Goal: Information Seeking & Learning: Learn about a topic

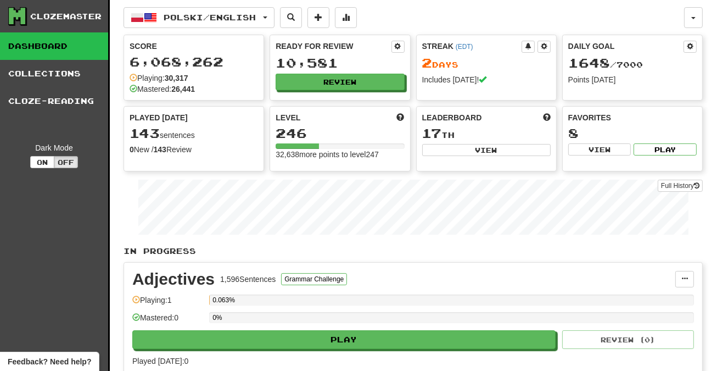
click at [317, 75] on button "Review" at bounding box center [340, 82] width 128 height 16
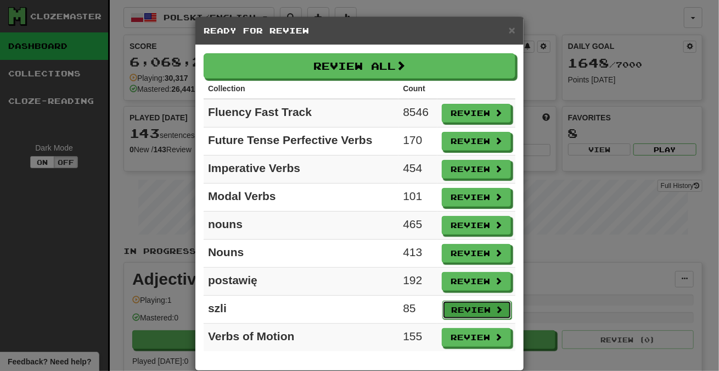
click at [464, 304] on button "Review" at bounding box center [476, 309] width 69 height 19
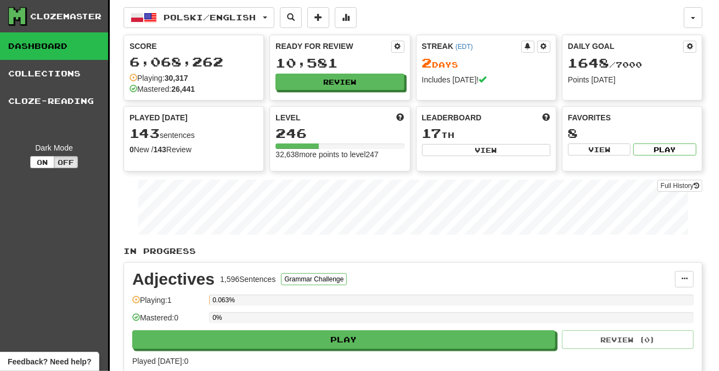
select select "***"
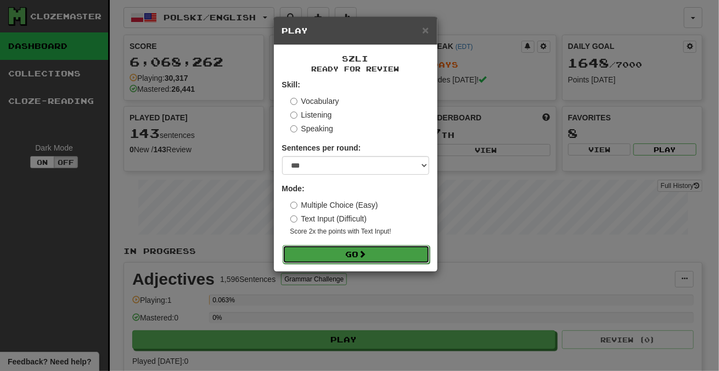
click at [393, 254] on button "Go" at bounding box center [356, 254] width 147 height 19
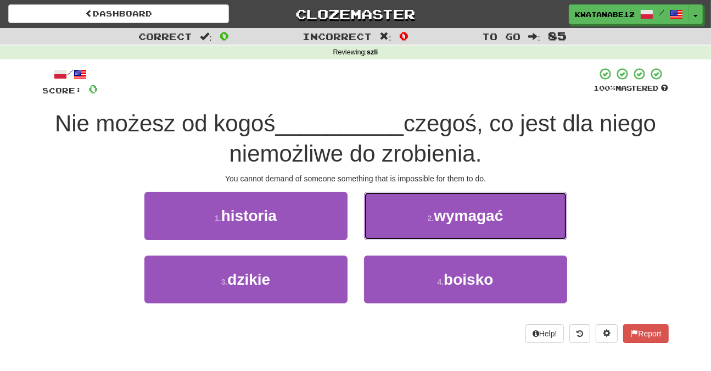
drag, startPoint x: 407, startPoint y: 215, endPoint x: 401, endPoint y: 216, distance: 5.7
click at [407, 214] on button "2 . wymagać" at bounding box center [465, 216] width 203 height 48
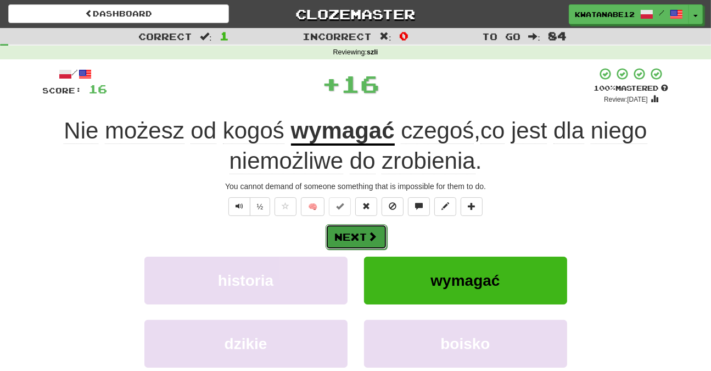
click at [363, 232] on button "Next" at bounding box center [356, 236] width 61 height 25
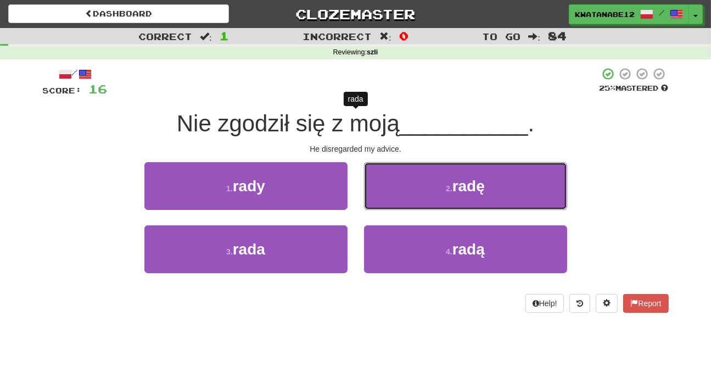
click at [400, 191] on button "2 . radę" at bounding box center [465, 186] width 203 height 48
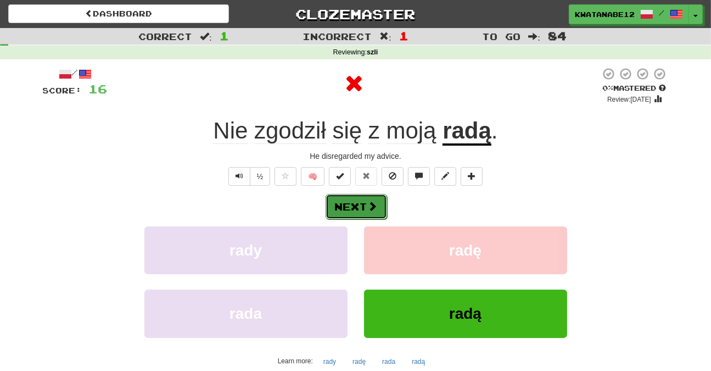
click at [384, 199] on button "Next" at bounding box center [356, 206] width 61 height 25
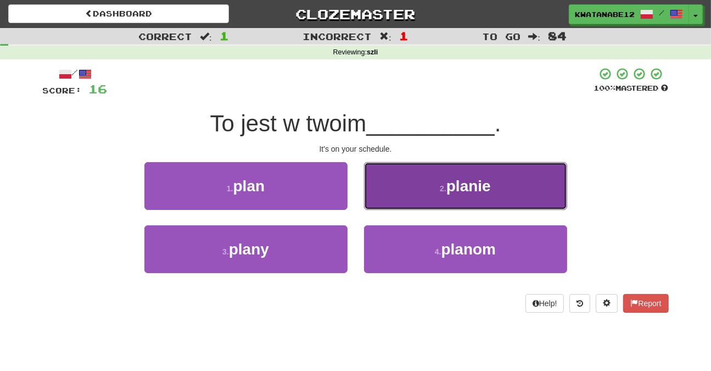
click at [384, 198] on button "2 . planie" at bounding box center [465, 186] width 203 height 48
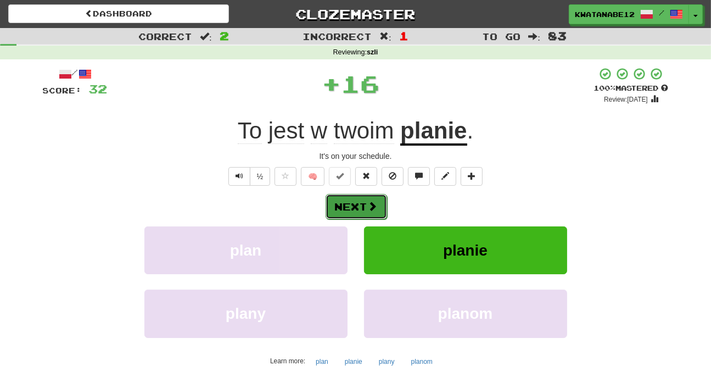
click at [365, 211] on button "Next" at bounding box center [356, 206] width 61 height 25
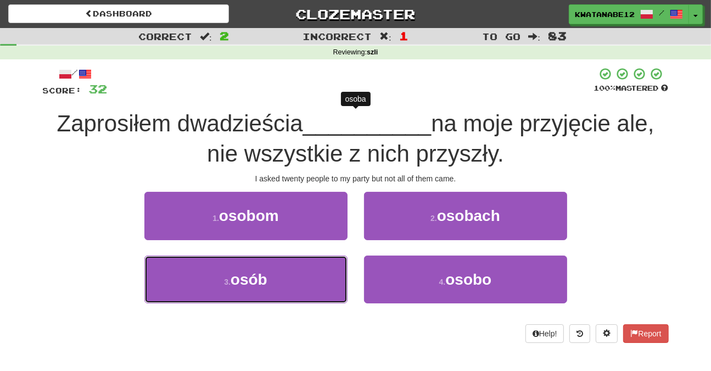
drag, startPoint x: 316, startPoint y: 267, endPoint x: 340, endPoint y: 255, distance: 27.0
click at [323, 266] on button "3 . osób" at bounding box center [245, 279] width 203 height 48
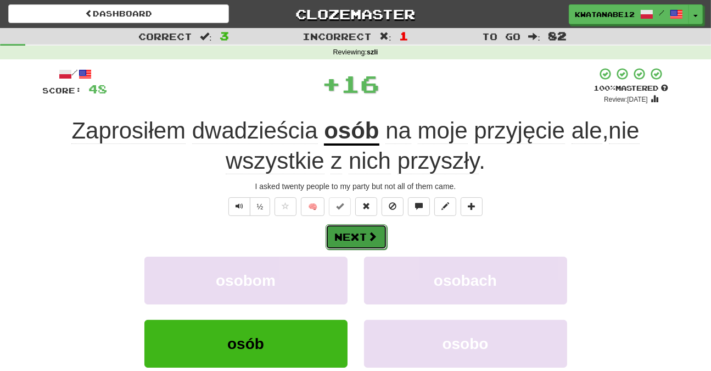
click at [368, 231] on span at bounding box center [373, 236] width 10 height 10
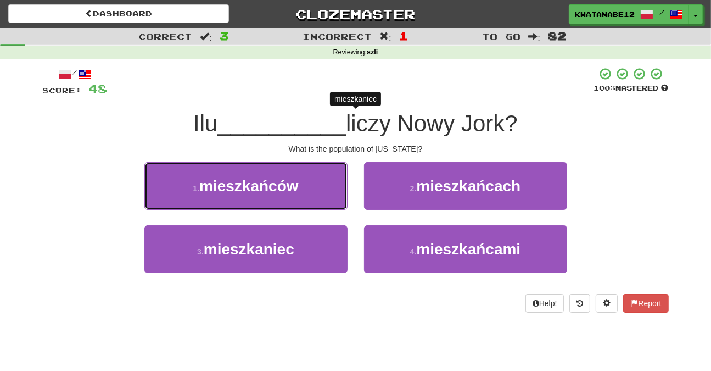
drag, startPoint x: 316, startPoint y: 190, endPoint x: 324, endPoint y: 192, distance: 8.4
click at [316, 190] on button "1 . mieszkańców" at bounding box center [245, 186] width 203 height 48
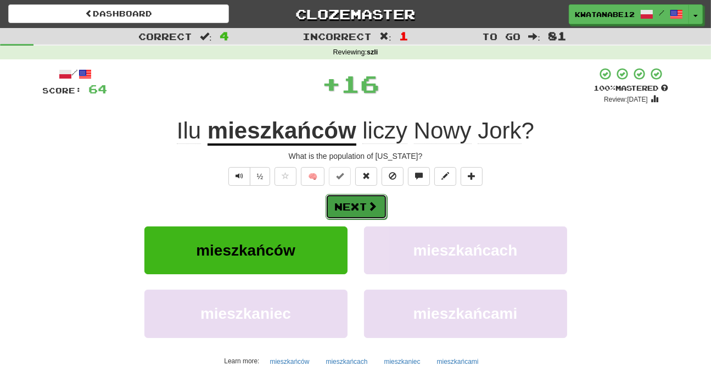
click at [359, 200] on button "Next" at bounding box center [356, 206] width 61 height 25
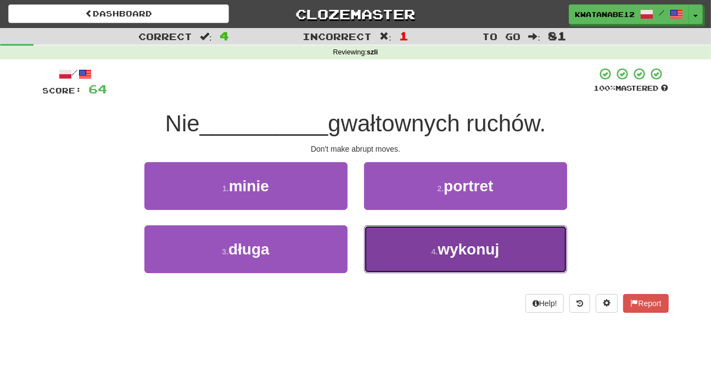
click at [412, 249] on button "4 . wykonuj" at bounding box center [465, 249] width 203 height 48
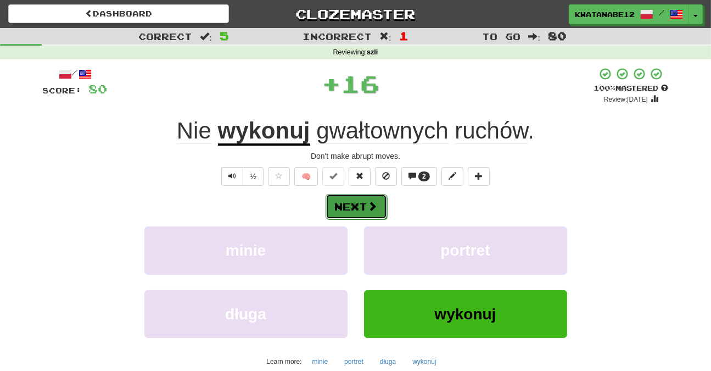
click at [374, 210] on button "Next" at bounding box center [356, 206] width 61 height 25
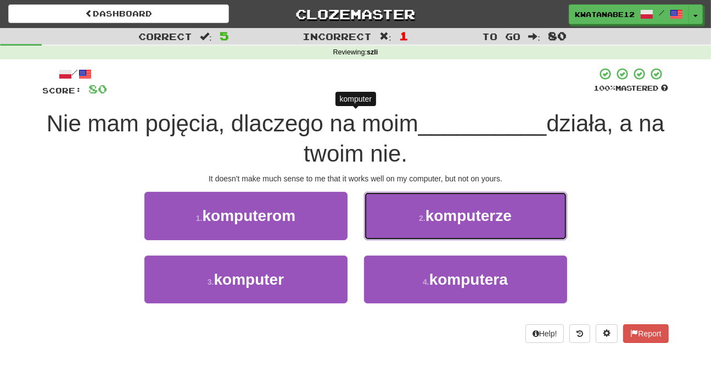
drag, startPoint x: 383, startPoint y: 219, endPoint x: 378, endPoint y: 222, distance: 5.7
click at [380, 220] on button "2 . komputerze" at bounding box center [465, 216] width 203 height 48
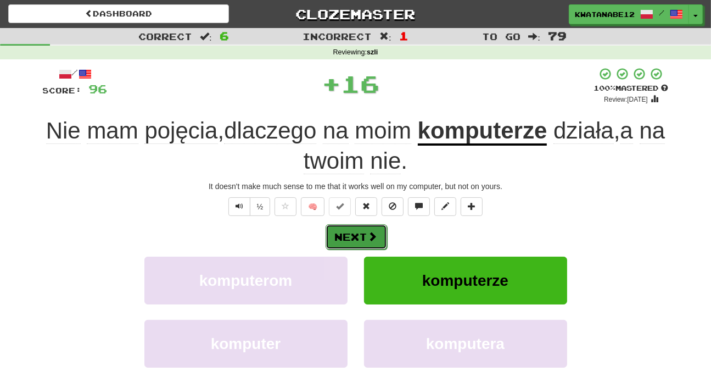
click at [367, 229] on button "Next" at bounding box center [356, 236] width 61 height 25
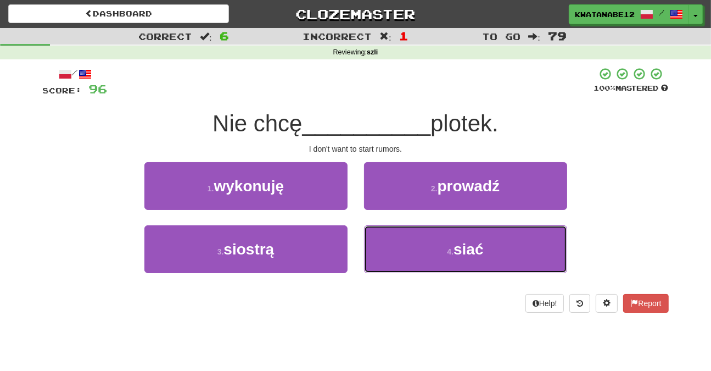
drag, startPoint x: 395, startPoint y: 250, endPoint x: 384, endPoint y: 220, distance: 31.4
click at [393, 244] on button "4 . siać" at bounding box center [465, 249] width 203 height 48
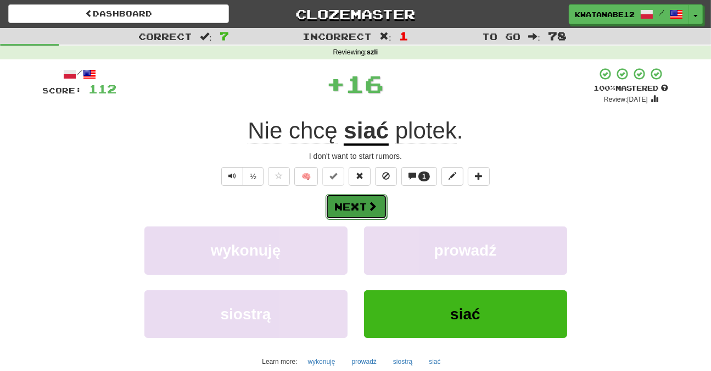
click at [371, 201] on span at bounding box center [373, 206] width 10 height 10
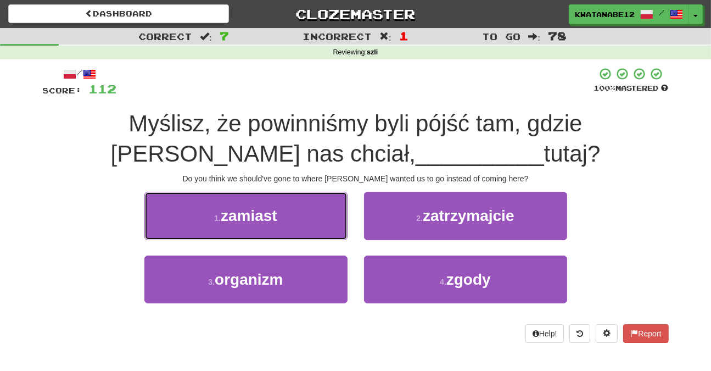
drag, startPoint x: 317, startPoint y: 218, endPoint x: 338, endPoint y: 219, distance: 21.4
click at [323, 219] on button "1 . zamiast" at bounding box center [245, 216] width 203 height 48
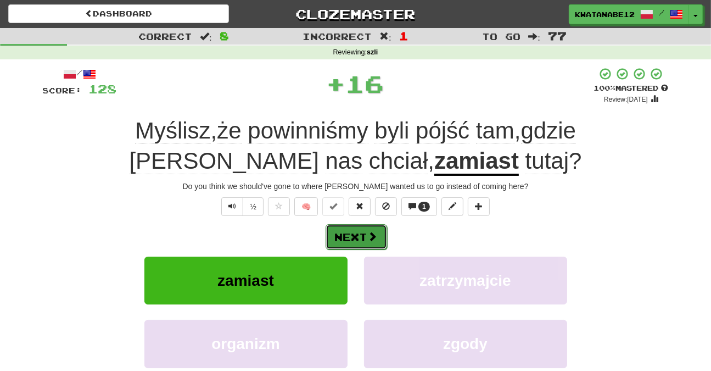
click at [363, 224] on button "Next" at bounding box center [356, 236] width 61 height 25
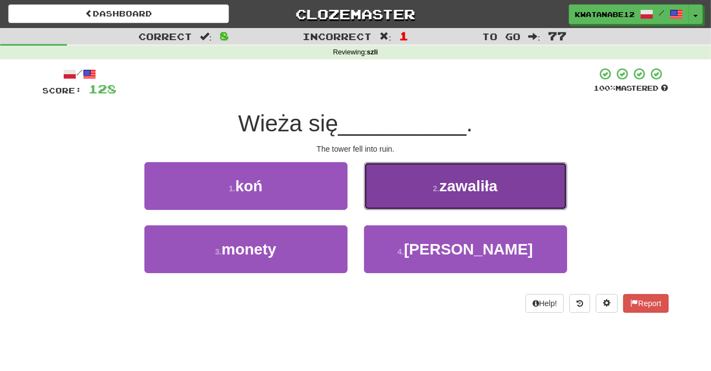
click at [378, 195] on button "2 . zawaliła" at bounding box center [465, 186] width 203 height 48
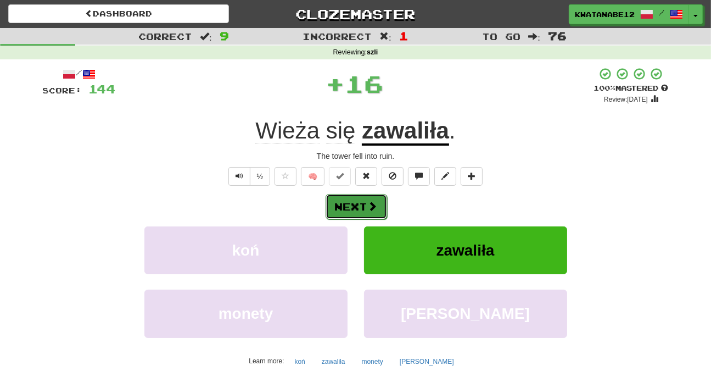
click at [368, 203] on span at bounding box center [373, 206] width 10 height 10
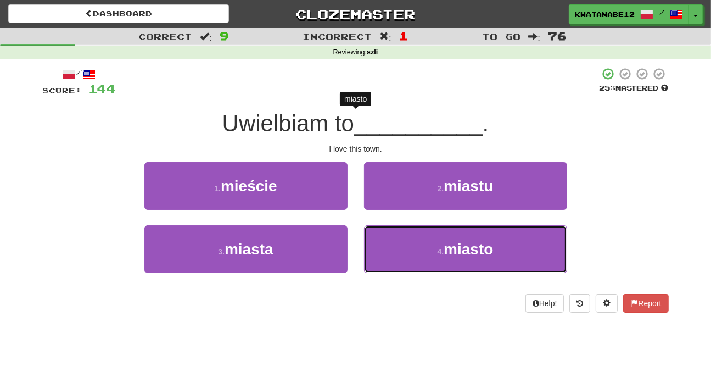
drag, startPoint x: 394, startPoint y: 250, endPoint x: 383, endPoint y: 218, distance: 33.7
click at [394, 248] on button "4 . miasto" at bounding box center [465, 249] width 203 height 48
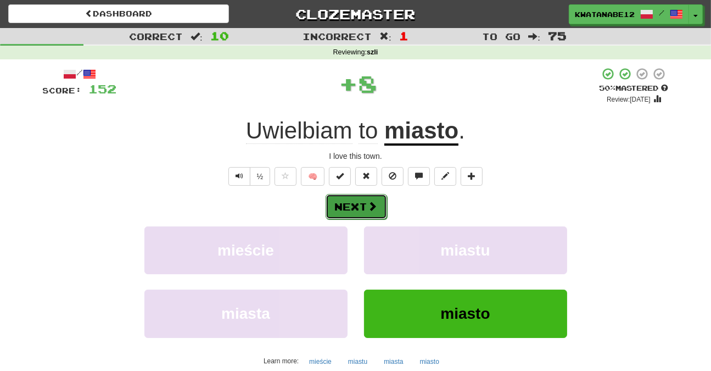
click at [375, 210] on button "Next" at bounding box center [356, 206] width 61 height 25
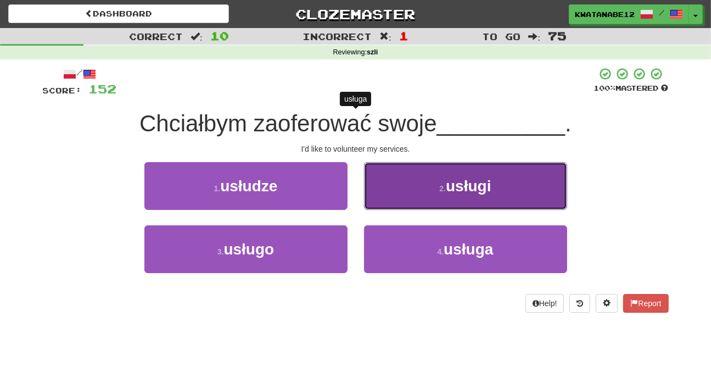
drag, startPoint x: 389, startPoint y: 188, endPoint x: 383, endPoint y: 193, distance: 8.2
click at [383, 193] on button "2 . usługi" at bounding box center [465, 186] width 203 height 48
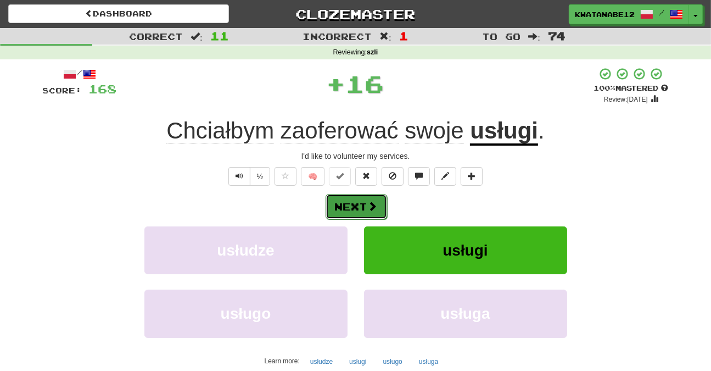
click at [368, 204] on span at bounding box center [373, 206] width 10 height 10
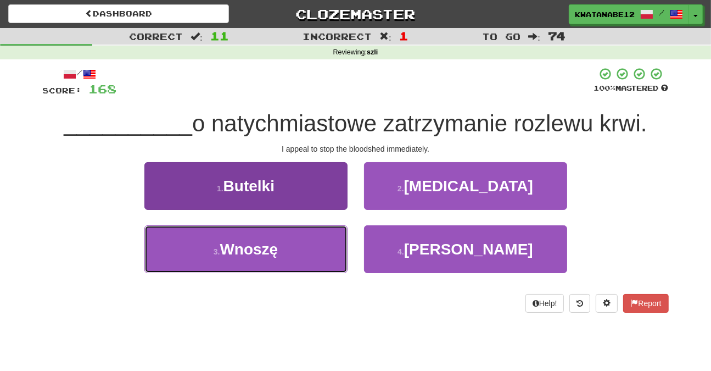
drag, startPoint x: 303, startPoint y: 256, endPoint x: 327, endPoint y: 245, distance: 26.8
click at [310, 253] on button "3 . Wnoszę" at bounding box center [245, 249] width 203 height 48
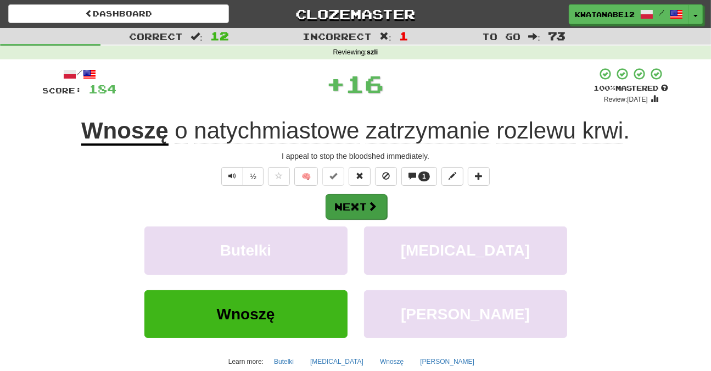
click at [358, 217] on div "Next Butelki Bal Wnoszę Nad Learn more: Butelki Bal Wnoszę Nad" at bounding box center [356, 281] width 626 height 176
click at [373, 204] on button "Next" at bounding box center [356, 206] width 61 height 25
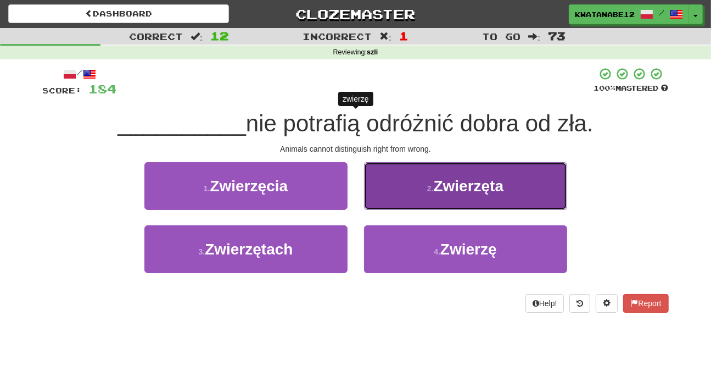
click at [389, 194] on button "2 . Zwierzęta" at bounding box center [465, 186] width 203 height 48
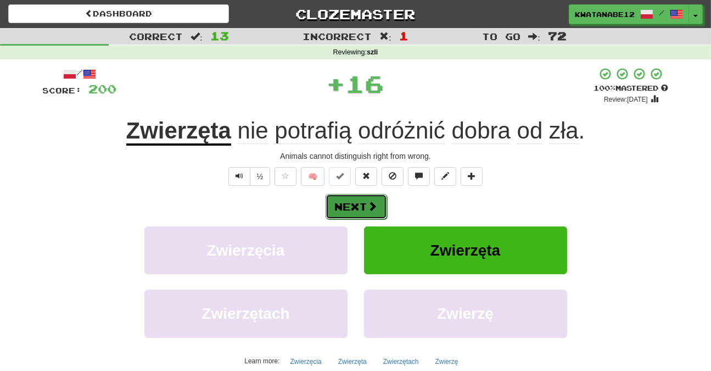
click at [370, 201] on span at bounding box center [373, 206] width 10 height 10
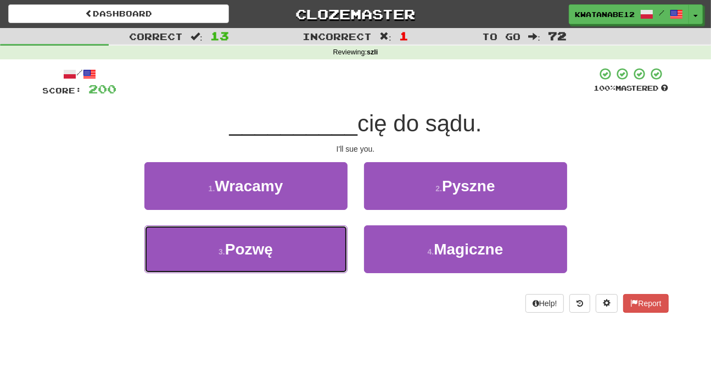
drag, startPoint x: 300, startPoint y: 245, endPoint x: 335, endPoint y: 218, distance: 44.2
click at [320, 239] on button "3 . Pozwę" at bounding box center [245, 249] width 203 height 48
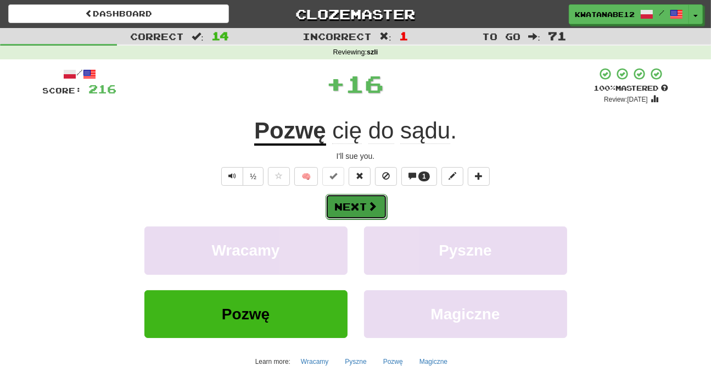
click at [362, 195] on button "Next" at bounding box center [356, 206] width 61 height 25
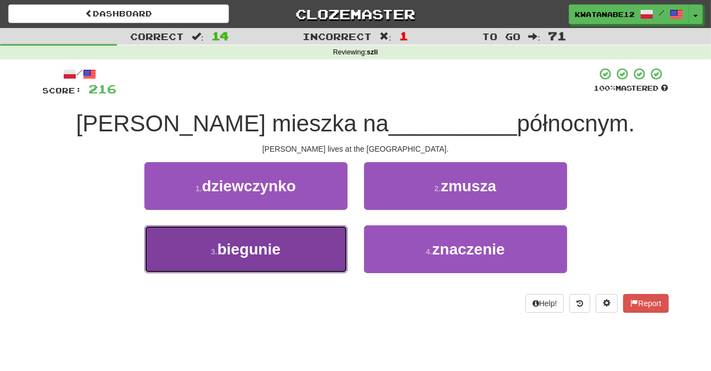
drag, startPoint x: 294, startPoint y: 242, endPoint x: 345, endPoint y: 219, distance: 56.0
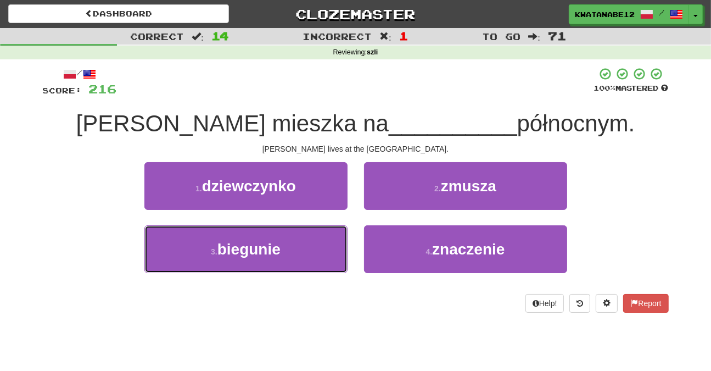
click at [310, 235] on button "3 . biegunie" at bounding box center [245, 249] width 203 height 48
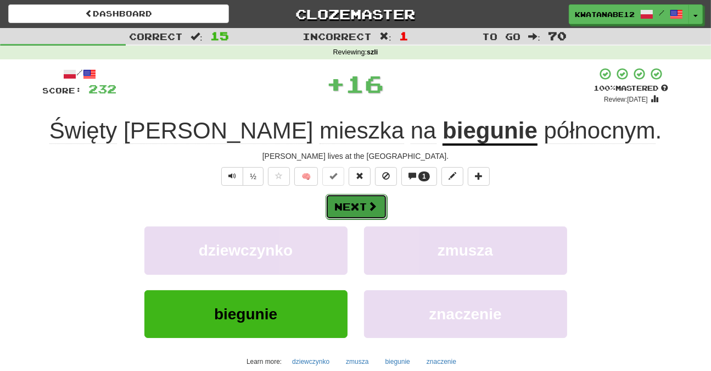
click at [373, 206] on span at bounding box center [373, 206] width 10 height 10
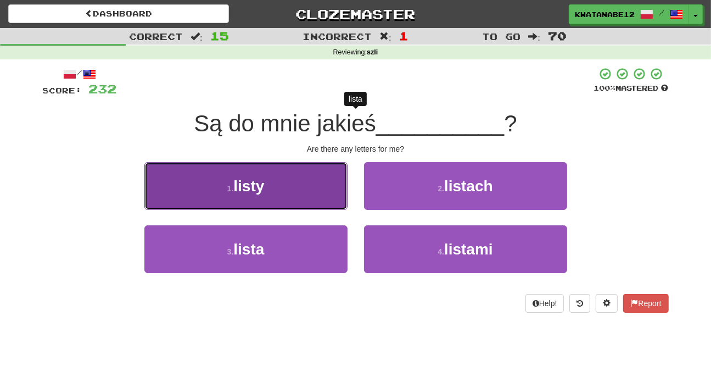
drag, startPoint x: 308, startPoint y: 197, endPoint x: 318, endPoint y: 198, distance: 10.4
click at [318, 198] on button "1 . listy" at bounding box center [245, 186] width 203 height 48
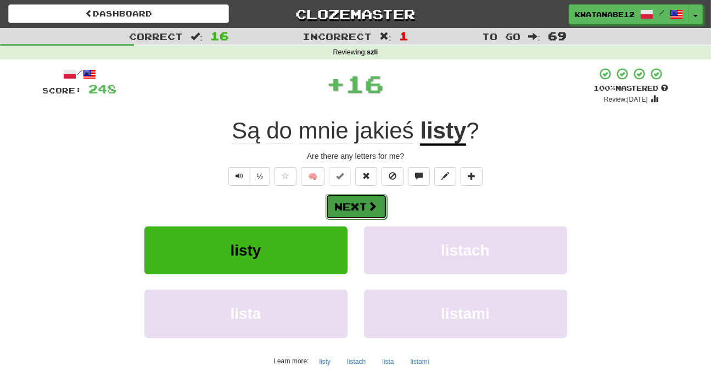
click at [368, 201] on span at bounding box center [373, 206] width 10 height 10
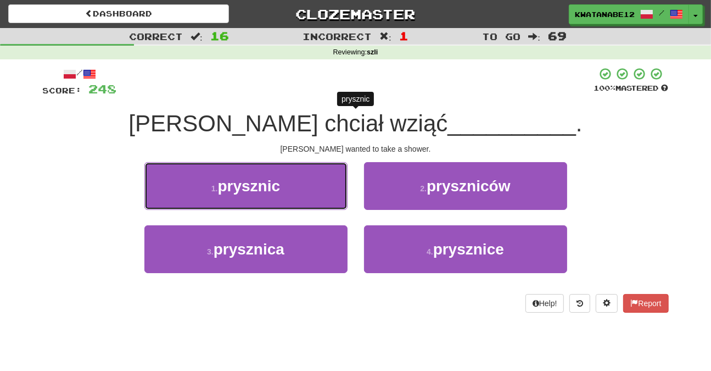
drag, startPoint x: 313, startPoint y: 180, endPoint x: 320, endPoint y: 188, distance: 10.5
click at [320, 188] on button "1 . prysznic" at bounding box center [245, 186] width 203 height 48
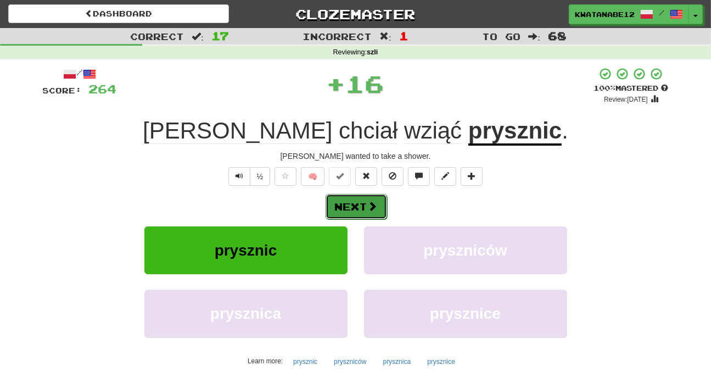
click at [358, 201] on button "Next" at bounding box center [356, 206] width 61 height 25
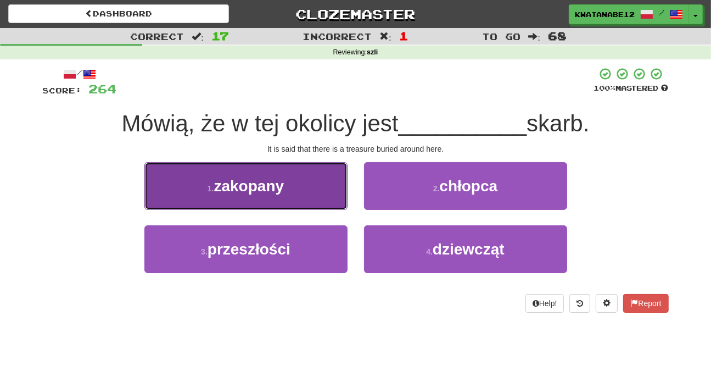
click at [317, 187] on button "1 . zakopany" at bounding box center [245, 186] width 203 height 48
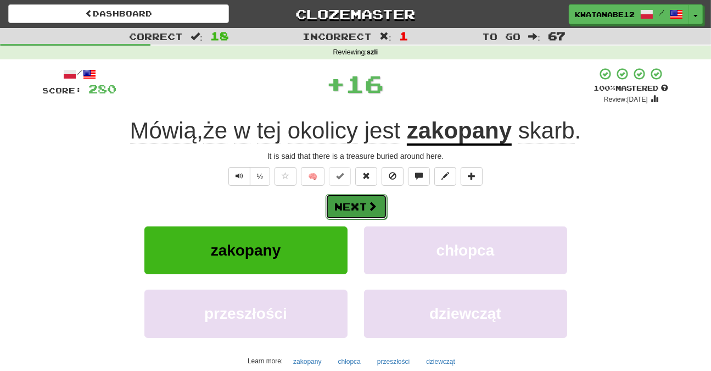
click at [366, 198] on button "Next" at bounding box center [356, 206] width 61 height 25
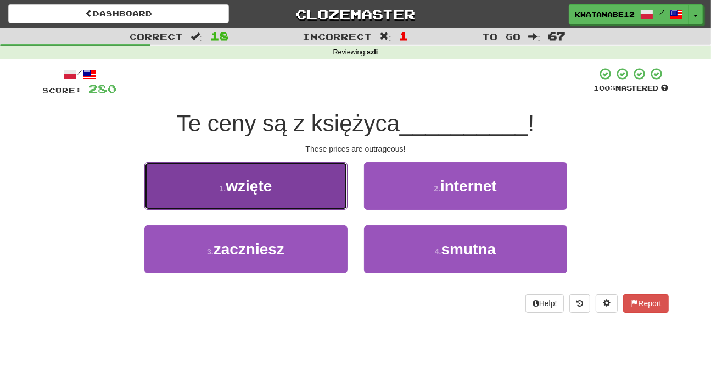
drag, startPoint x: 302, startPoint y: 188, endPoint x: 310, endPoint y: 193, distance: 8.7
click at [310, 193] on button "1 . wzięte" at bounding box center [245, 186] width 203 height 48
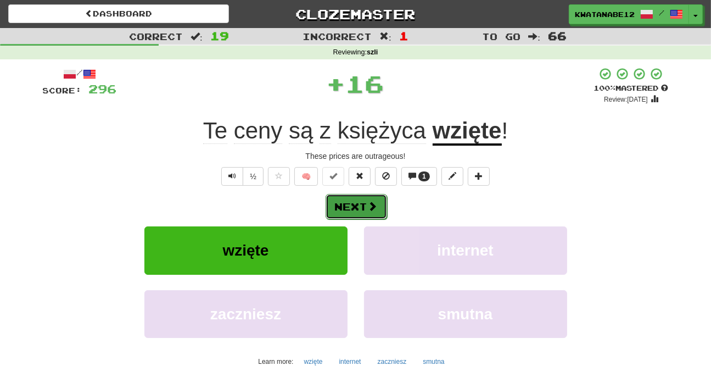
click at [354, 199] on button "Next" at bounding box center [356, 206] width 61 height 25
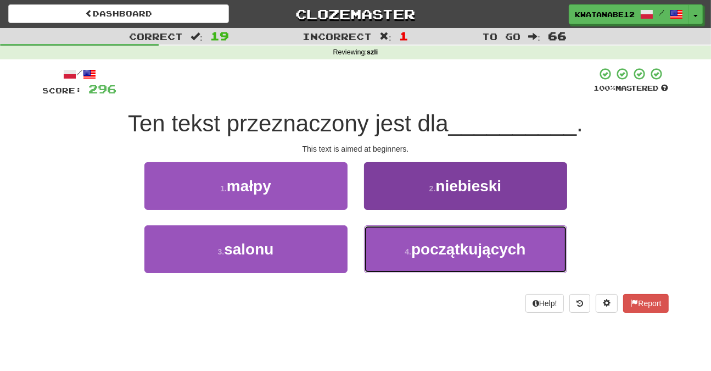
drag, startPoint x: 402, startPoint y: 249, endPoint x: 396, endPoint y: 240, distance: 9.9
click at [401, 248] on button "4 . początkujących" at bounding box center [465, 249] width 203 height 48
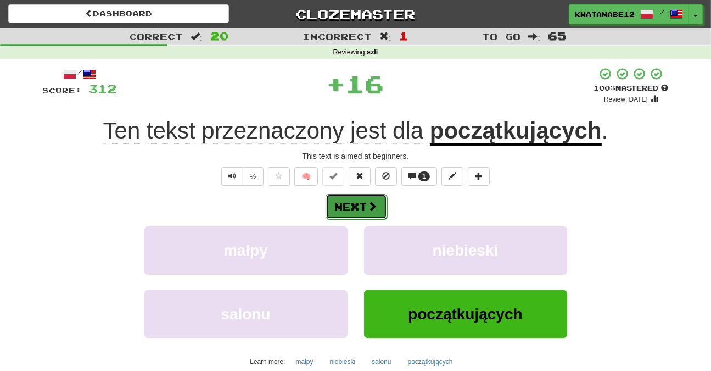
click at [372, 209] on span at bounding box center [373, 206] width 10 height 10
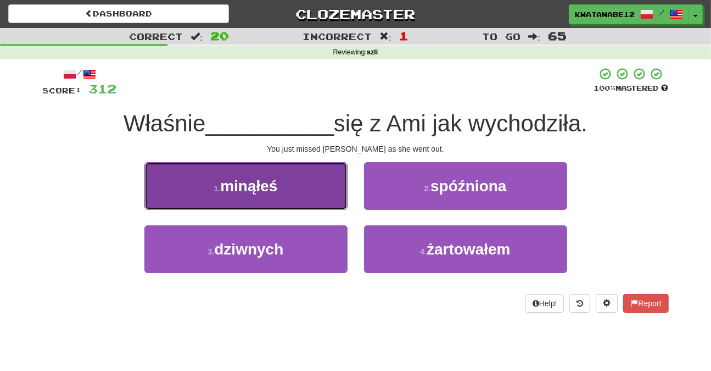
click at [302, 197] on button "1 . minąłeś" at bounding box center [245, 186] width 203 height 48
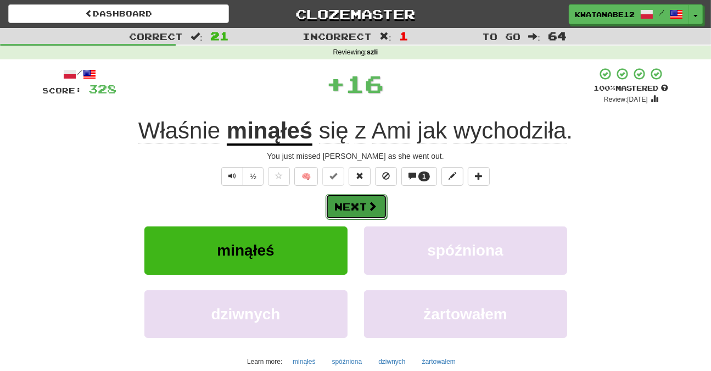
drag, startPoint x: 349, startPoint y: 209, endPoint x: 357, endPoint y: 206, distance: 8.0
click at [357, 206] on button "Next" at bounding box center [356, 206] width 61 height 25
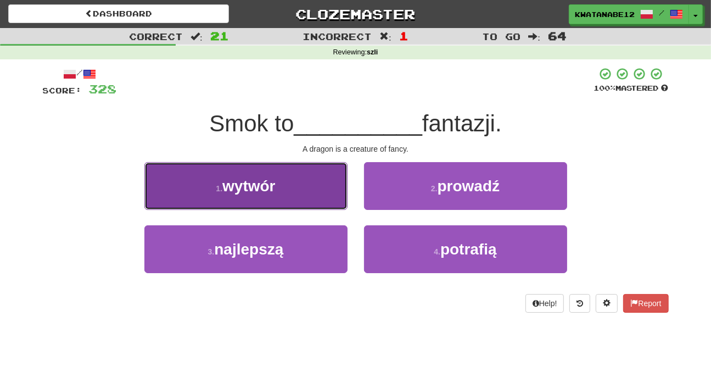
click at [301, 204] on button "1 . wytwór" at bounding box center [245, 186] width 203 height 48
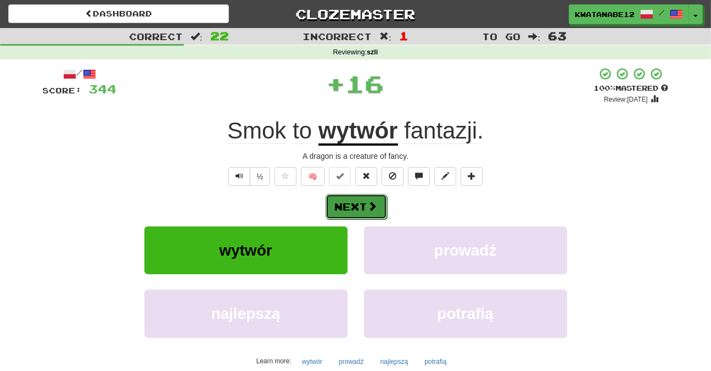
click at [366, 206] on button "Next" at bounding box center [356, 206] width 61 height 25
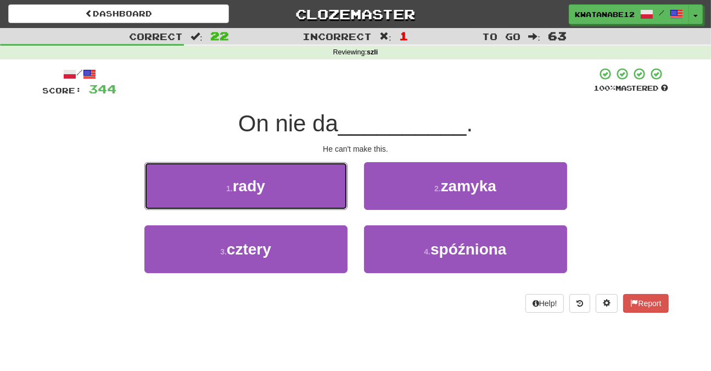
drag, startPoint x: 312, startPoint y: 190, endPoint x: 338, endPoint y: 192, distance: 26.4
click at [310, 186] on button "1 . rady" at bounding box center [245, 186] width 203 height 48
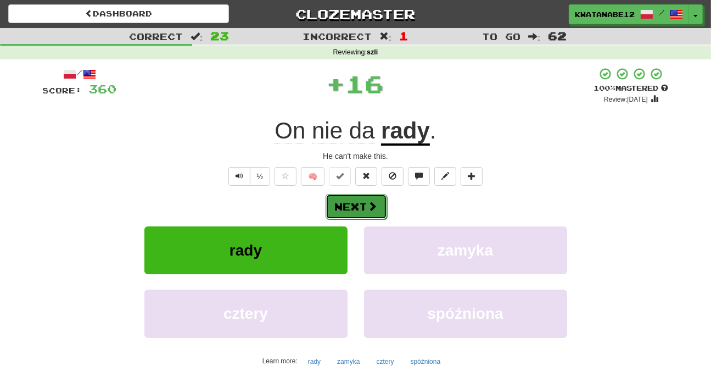
click at [378, 198] on button "Next" at bounding box center [356, 206] width 61 height 25
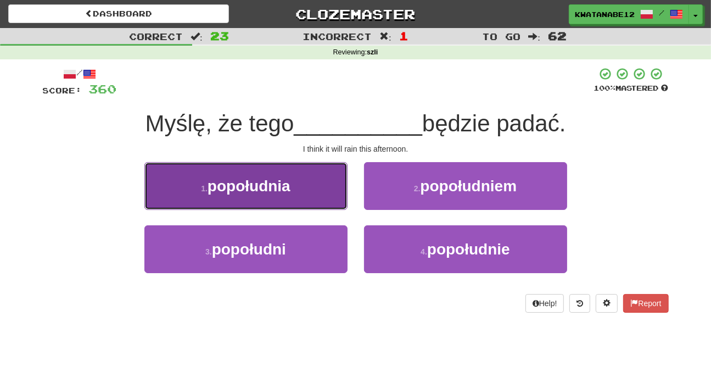
click at [323, 184] on button "1 . popołudnia" at bounding box center [245, 186] width 203 height 48
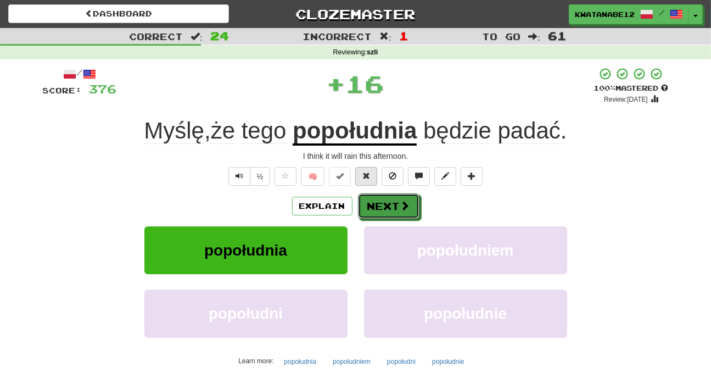
drag, startPoint x: 379, startPoint y: 195, endPoint x: 365, endPoint y: 169, distance: 30.0
click at [383, 188] on div "/ Score: 376 + 16 100 % Mastered Review: 2025-10-18 Myślę , że tego popołudnia …" at bounding box center [356, 239] width 626 height 344
click at [393, 201] on button "Next" at bounding box center [388, 206] width 61 height 25
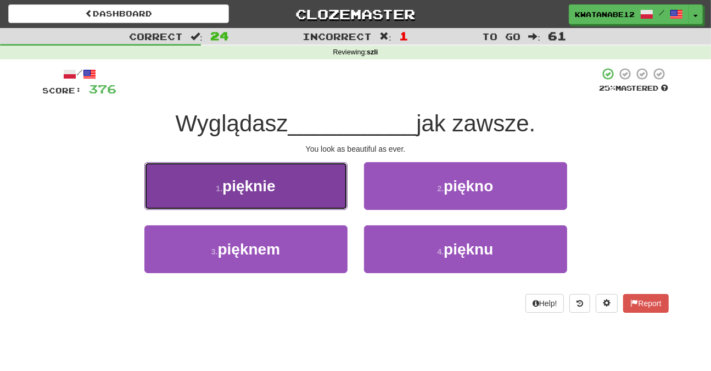
drag, startPoint x: 313, startPoint y: 180, endPoint x: 343, endPoint y: 190, distance: 31.9
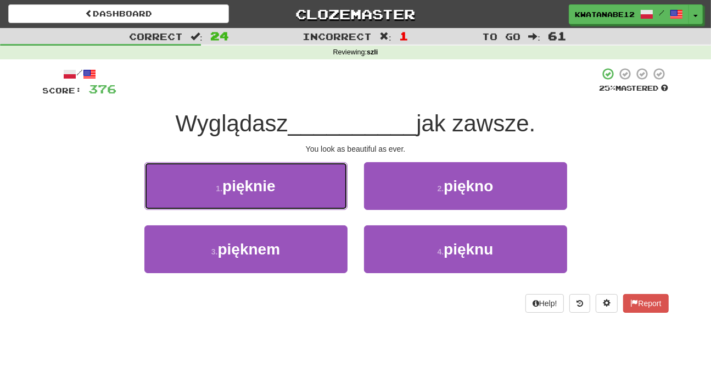
click at [329, 184] on button "1 . pięknie" at bounding box center [245, 186] width 203 height 48
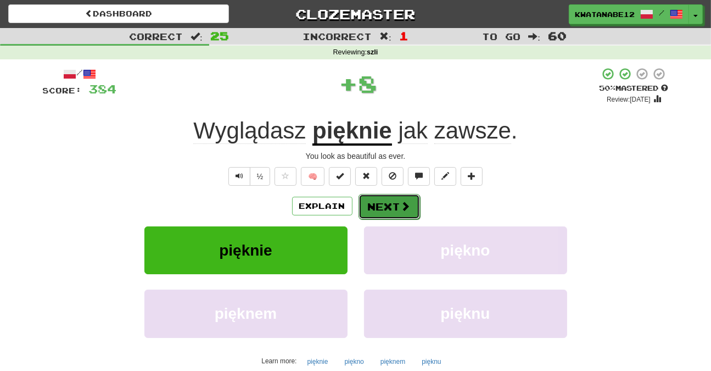
drag, startPoint x: 367, startPoint y: 199, endPoint x: 378, endPoint y: 200, distance: 11.6
click at [378, 200] on button "Next" at bounding box center [388, 206] width 61 height 25
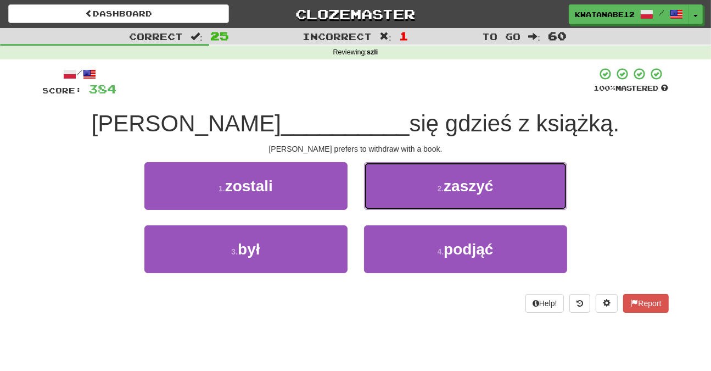
drag, startPoint x: 393, startPoint y: 181, endPoint x: 391, endPoint y: 187, distance: 5.9
click at [393, 184] on button "2 . zaszyć" at bounding box center [465, 186] width 203 height 48
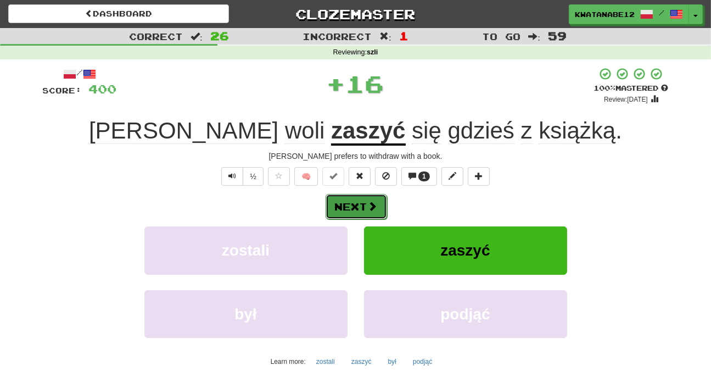
click at [380, 199] on button "Next" at bounding box center [356, 206] width 61 height 25
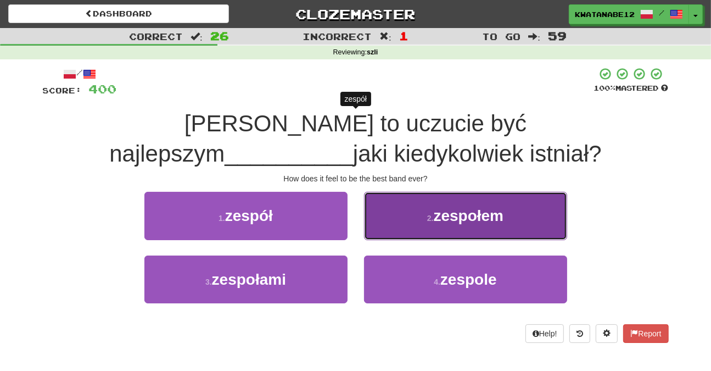
click at [384, 224] on button "2 . zespołem" at bounding box center [465, 216] width 203 height 48
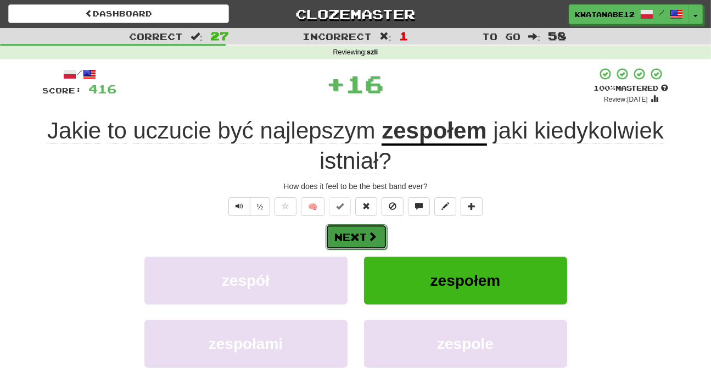
click at [369, 232] on span at bounding box center [373, 236] width 10 height 10
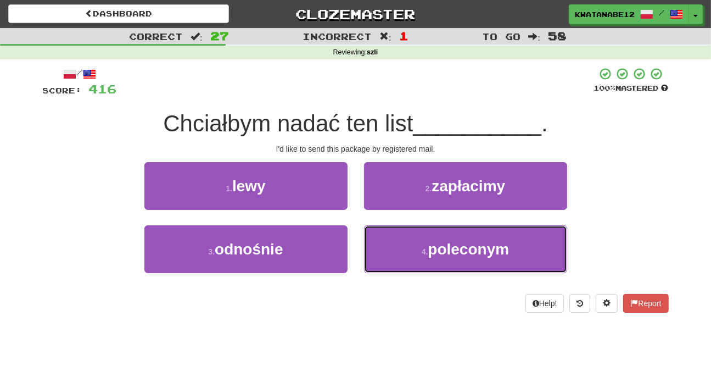
drag, startPoint x: 389, startPoint y: 237, endPoint x: 384, endPoint y: 222, distance: 15.1
click at [389, 236] on button "4 . poleconym" at bounding box center [465, 249] width 203 height 48
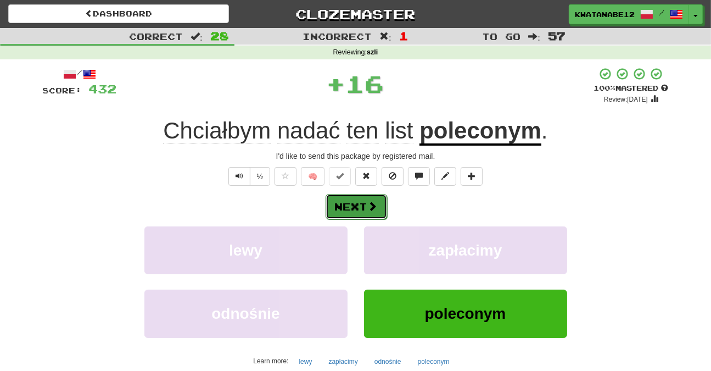
click at [368, 203] on button "Next" at bounding box center [356, 206] width 61 height 25
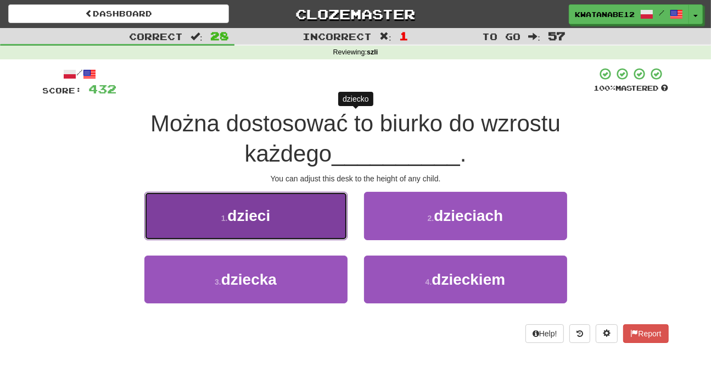
click at [311, 211] on button "1 . dzieci" at bounding box center [245, 216] width 203 height 48
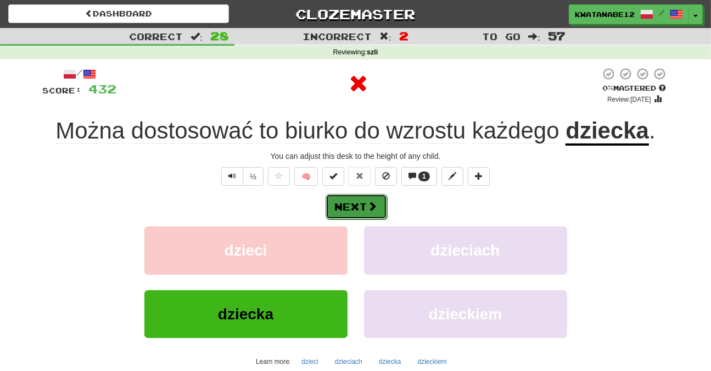
click at [375, 206] on span at bounding box center [373, 206] width 10 height 10
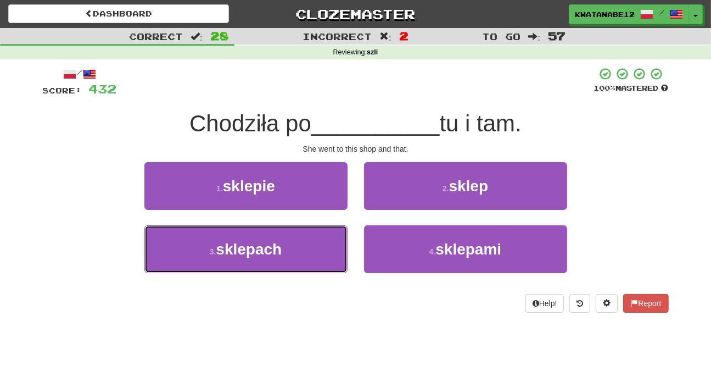
drag, startPoint x: 316, startPoint y: 239, endPoint x: 349, endPoint y: 223, distance: 36.3
click at [336, 237] on button "3 . sklepach" at bounding box center [245, 249] width 203 height 48
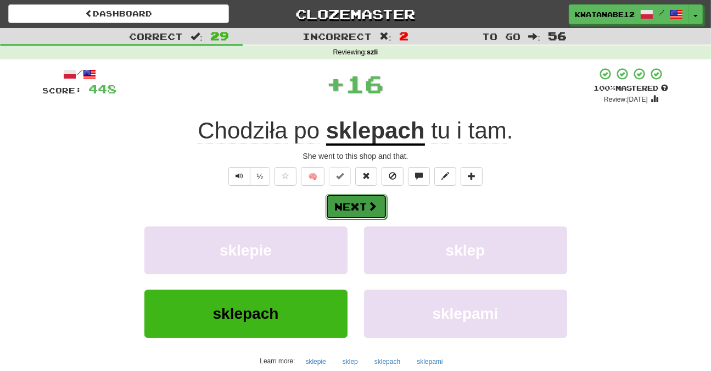
click at [371, 205] on span at bounding box center [373, 206] width 10 height 10
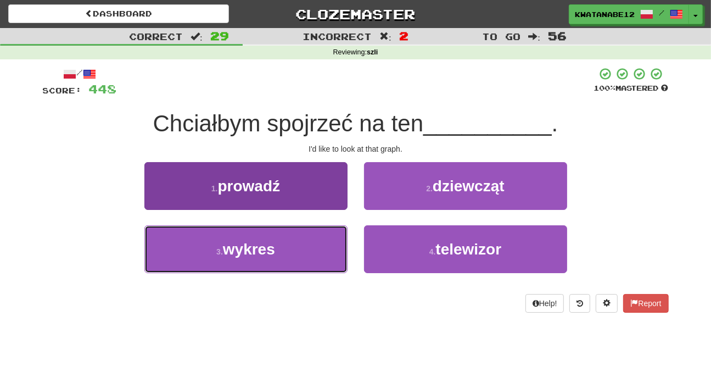
drag, startPoint x: 312, startPoint y: 238, endPoint x: 338, endPoint y: 226, distance: 29.0
click at [314, 237] on button "3 . wykres" at bounding box center [245, 249] width 203 height 48
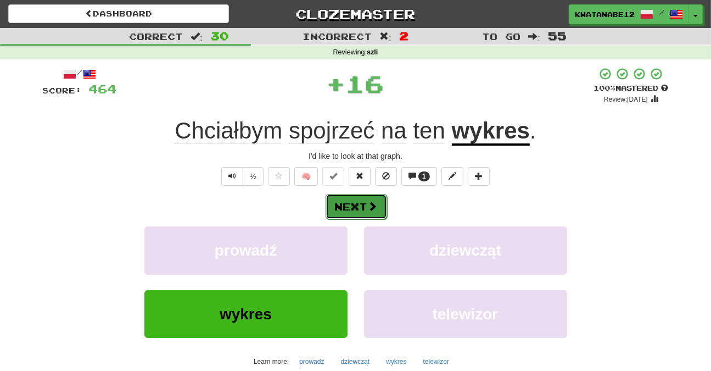
drag, startPoint x: 360, startPoint y: 208, endPoint x: 365, endPoint y: 203, distance: 6.6
click at [365, 203] on button "Next" at bounding box center [356, 206] width 61 height 25
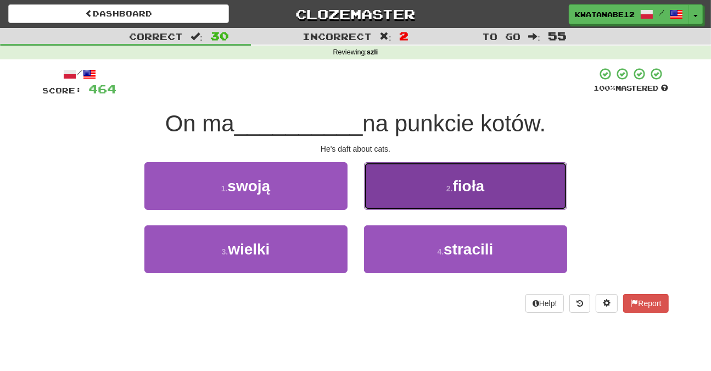
drag, startPoint x: 384, startPoint y: 191, endPoint x: 381, endPoint y: 196, distance: 5.7
click at [381, 196] on button "2 . fioła" at bounding box center [465, 186] width 203 height 48
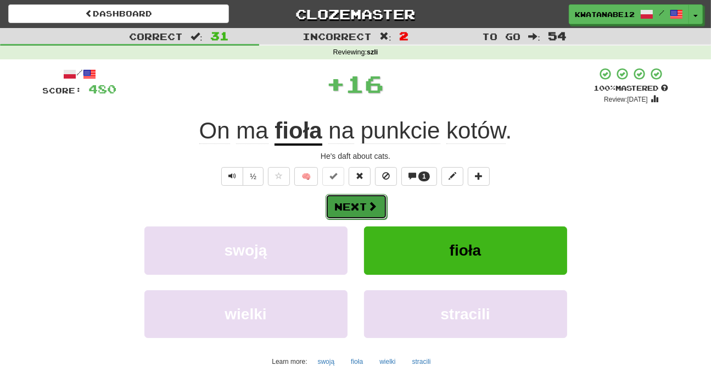
click at [371, 206] on span at bounding box center [373, 206] width 10 height 10
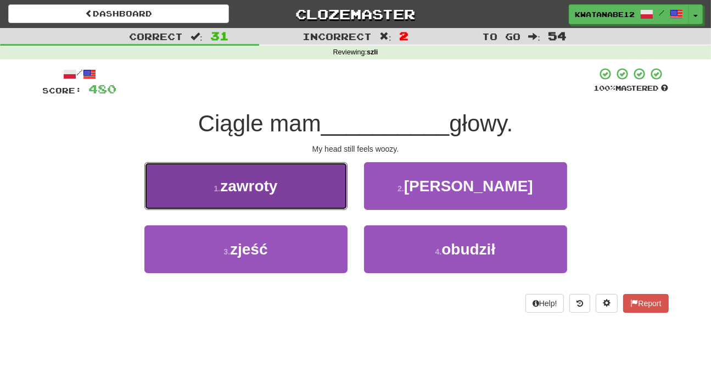
click at [290, 196] on button "1 . zawroty" at bounding box center [245, 186] width 203 height 48
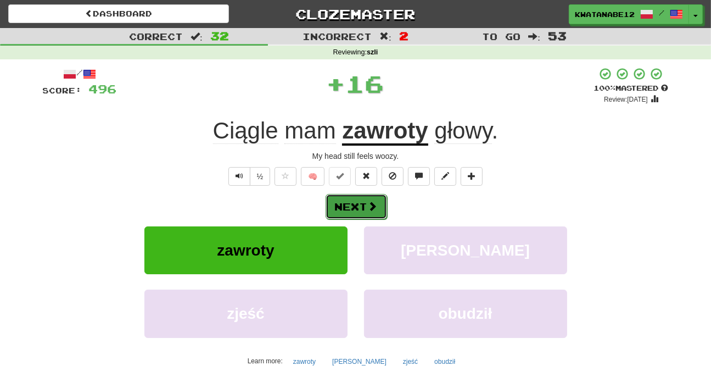
drag, startPoint x: 349, startPoint y: 207, endPoint x: 355, endPoint y: 204, distance: 7.4
click at [355, 204] on button "Next" at bounding box center [356, 206] width 61 height 25
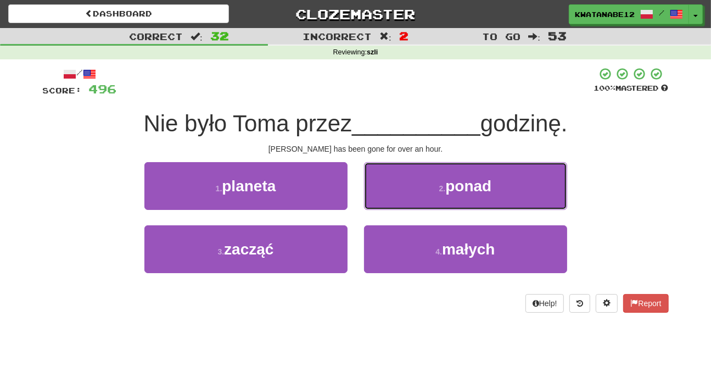
click at [378, 191] on button "2 . ponad" at bounding box center [465, 186] width 203 height 48
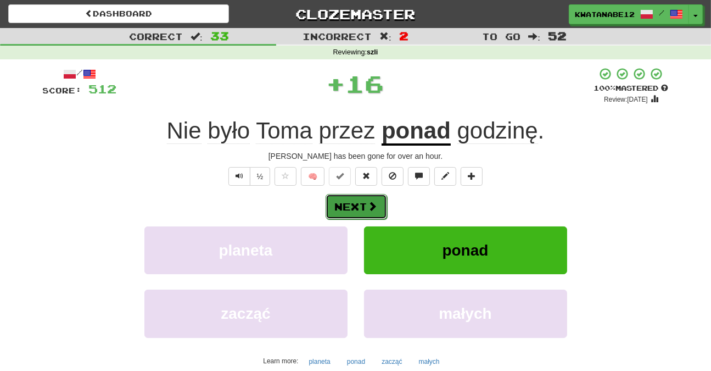
click at [363, 200] on button "Next" at bounding box center [356, 206] width 61 height 25
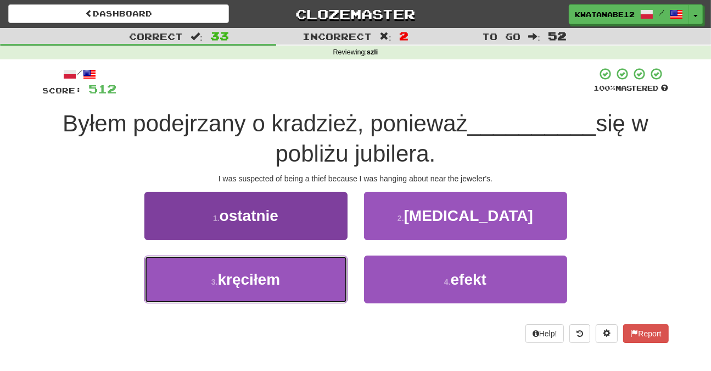
drag, startPoint x: 312, startPoint y: 273, endPoint x: 323, endPoint y: 263, distance: 14.8
click at [311, 273] on button "3 . kręciłem" at bounding box center [245, 279] width 203 height 48
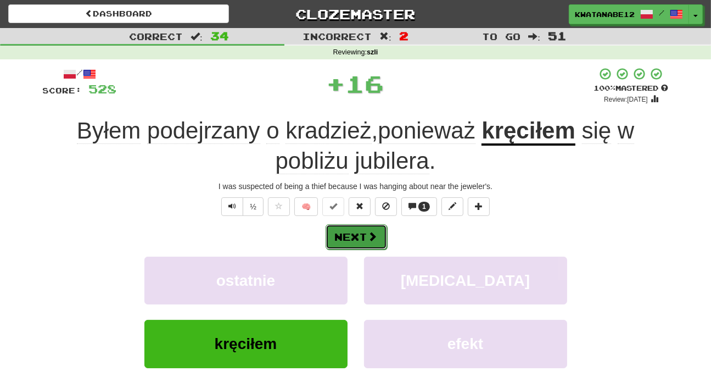
click at [367, 228] on button "Next" at bounding box center [356, 236] width 61 height 25
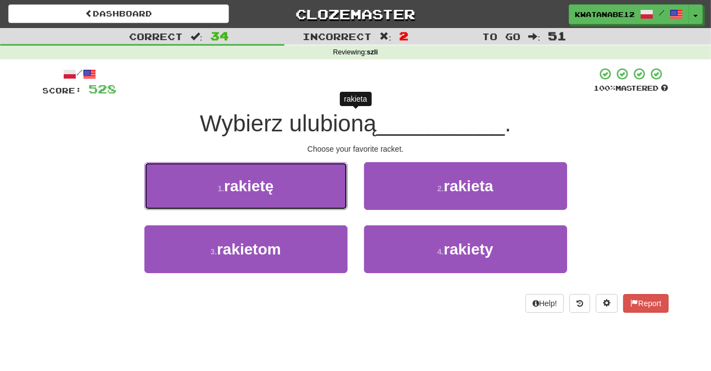
drag, startPoint x: 294, startPoint y: 188, endPoint x: 343, endPoint y: 190, distance: 48.3
click at [300, 193] on button "1 . rakietę" at bounding box center [245, 186] width 203 height 48
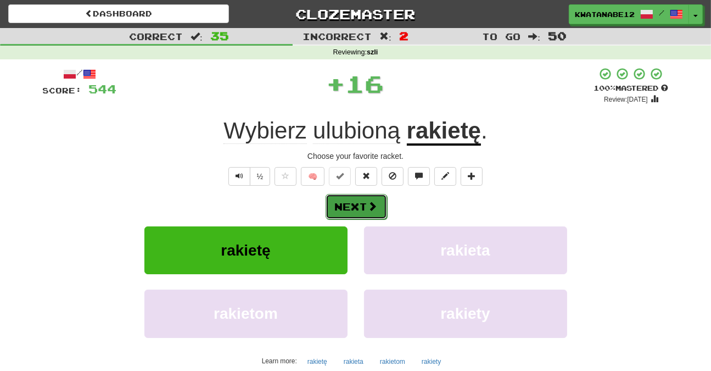
click at [373, 204] on span at bounding box center [373, 206] width 10 height 10
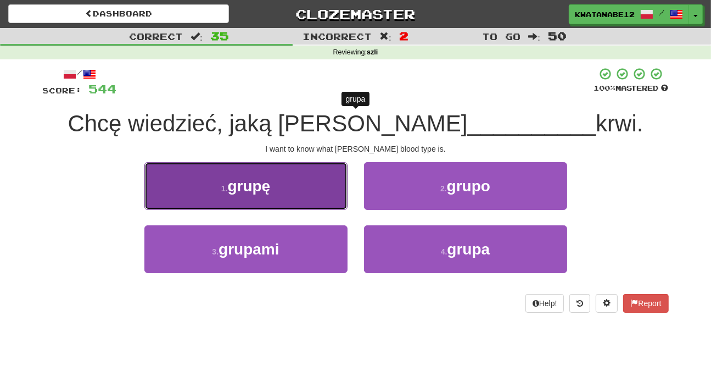
click at [311, 197] on button "1 . grupę" at bounding box center [245, 186] width 203 height 48
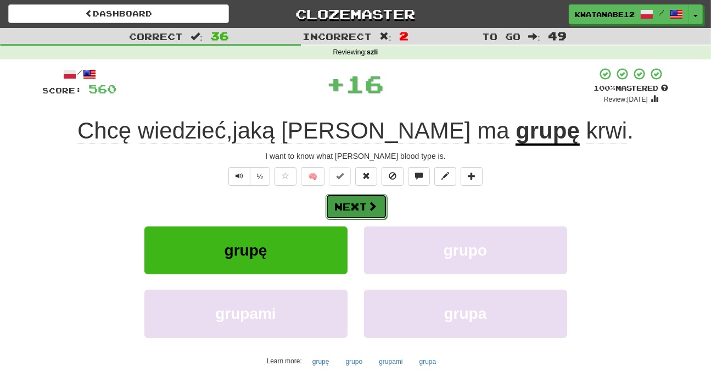
click at [362, 203] on button "Next" at bounding box center [356, 206] width 61 height 25
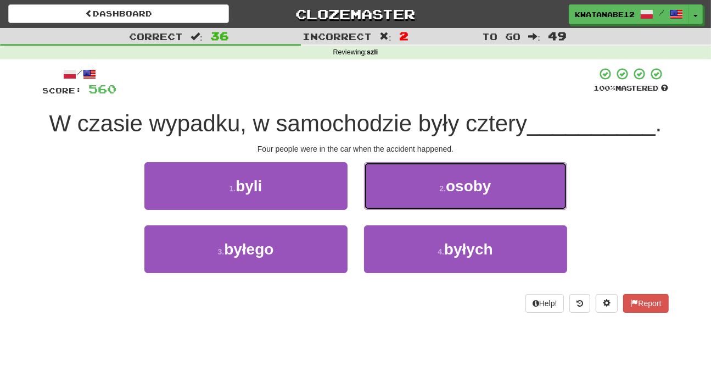
drag, startPoint x: 389, startPoint y: 184, endPoint x: 389, endPoint y: 190, distance: 6.1
click at [389, 189] on button "2 . osoby" at bounding box center [465, 186] width 203 height 48
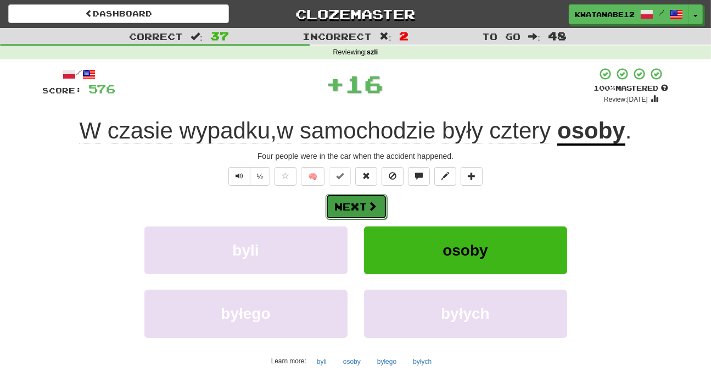
click at [368, 212] on button "Next" at bounding box center [356, 206] width 61 height 25
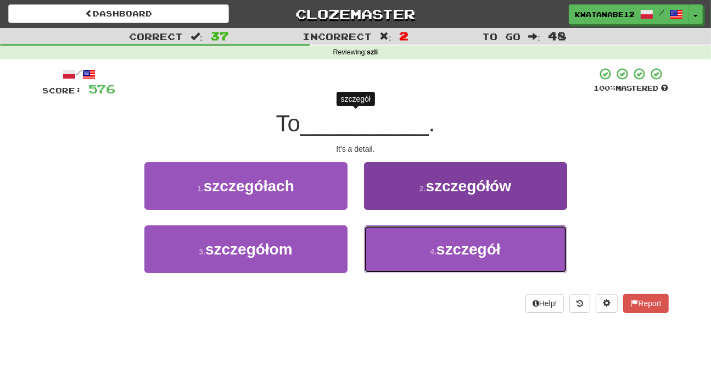
click at [402, 245] on button "4 . szczegół" at bounding box center [465, 249] width 203 height 48
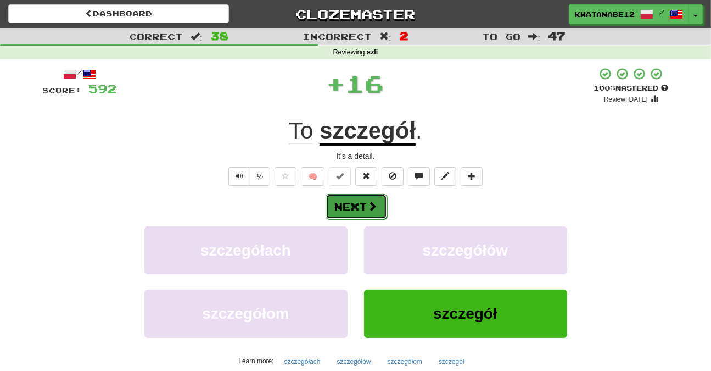
click at [367, 207] on button "Next" at bounding box center [356, 206] width 61 height 25
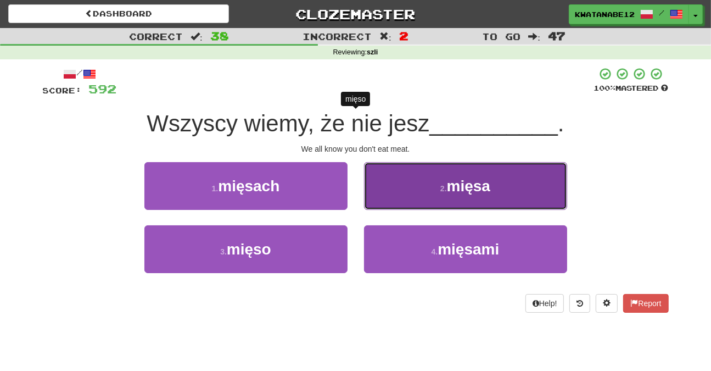
click at [405, 190] on button "2 . mięsa" at bounding box center [465, 186] width 203 height 48
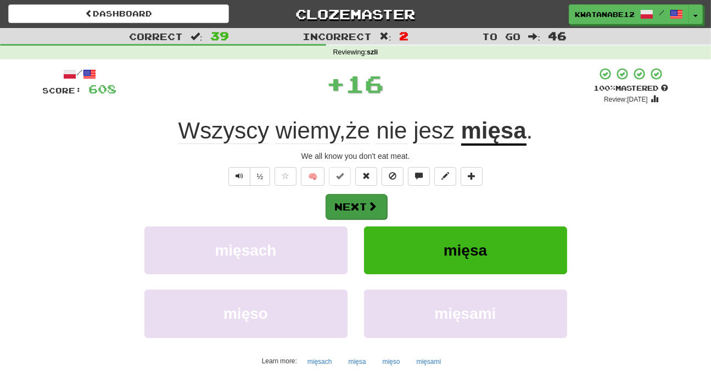
click at [384, 204] on div "Next" at bounding box center [356, 205] width 626 height 25
click at [362, 203] on button "Next" at bounding box center [356, 206] width 61 height 25
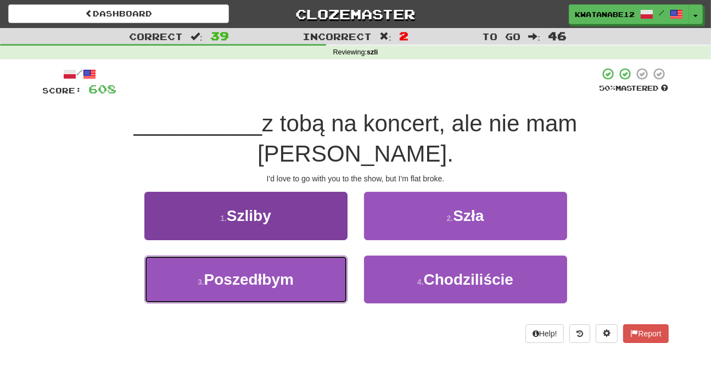
click at [315, 255] on button "3 . Poszedłbym" at bounding box center [245, 279] width 203 height 48
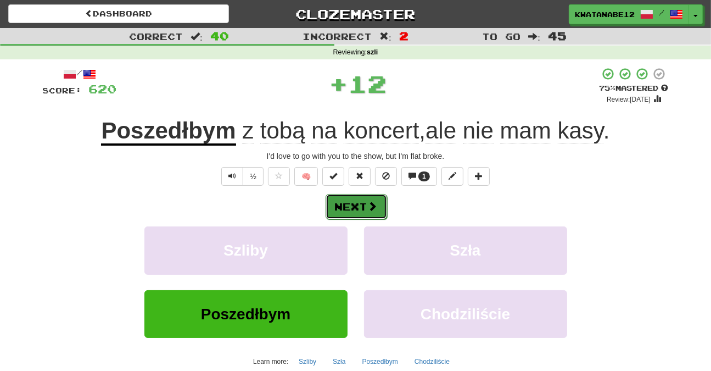
click at [365, 204] on button "Next" at bounding box center [356, 206] width 61 height 25
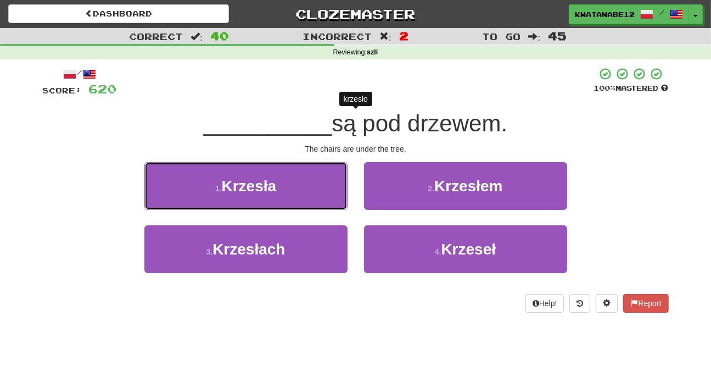
drag, startPoint x: 300, startPoint y: 176, endPoint x: 338, endPoint y: 192, distance: 41.1
click at [326, 190] on button "1 . Krzesła" at bounding box center [245, 186] width 203 height 48
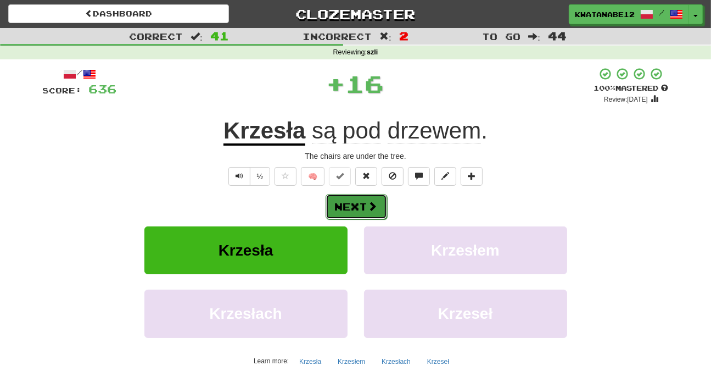
click at [373, 196] on button "Next" at bounding box center [356, 206] width 61 height 25
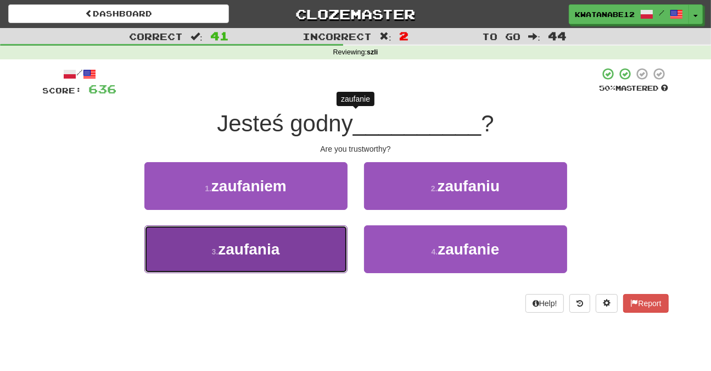
click at [326, 245] on button "3 . zaufania" at bounding box center [245, 249] width 203 height 48
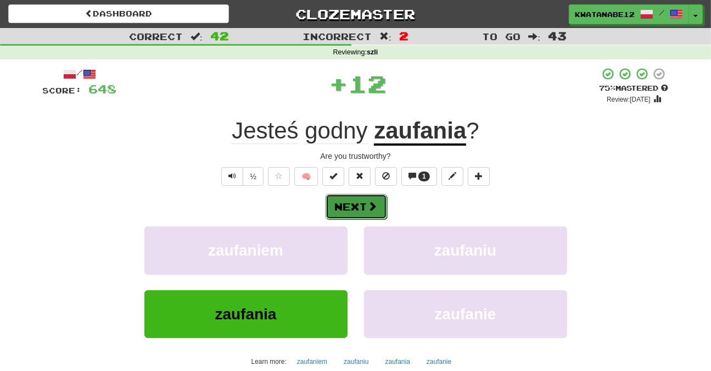
click at [378, 210] on button "Next" at bounding box center [356, 206] width 61 height 25
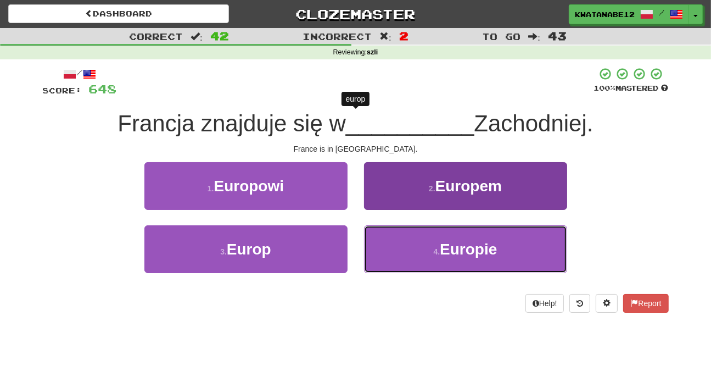
click at [410, 246] on button "4 . Europie" at bounding box center [465, 249] width 203 height 48
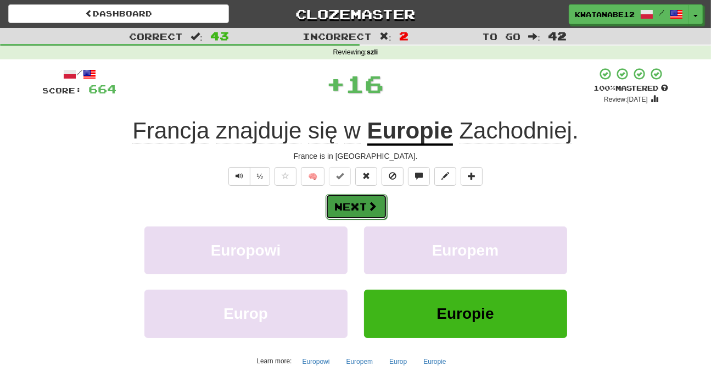
click at [366, 199] on button "Next" at bounding box center [356, 206] width 61 height 25
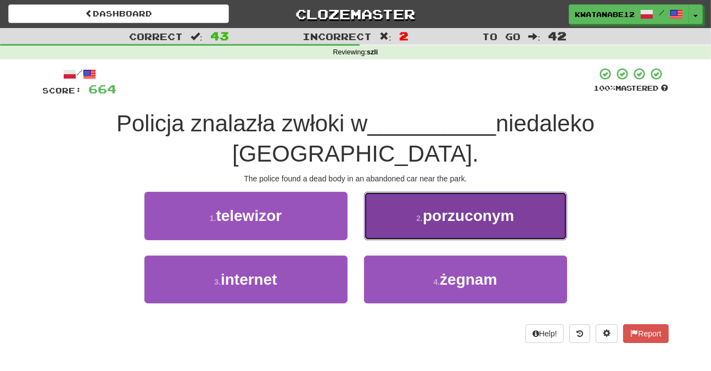
drag, startPoint x: 386, startPoint y: 222, endPoint x: 380, endPoint y: 225, distance: 7.1
click at [380, 225] on button "2 . porzuconym" at bounding box center [465, 216] width 203 height 48
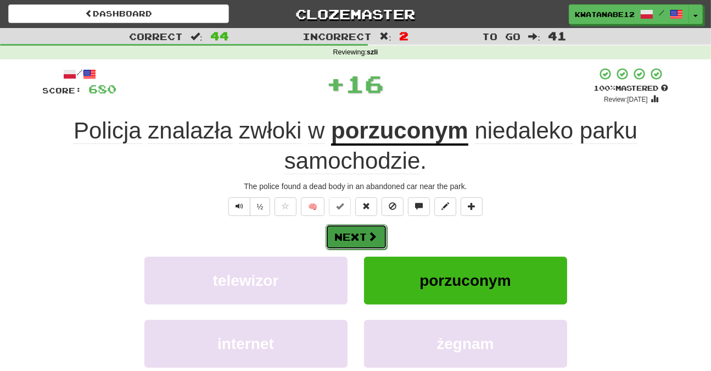
click at [363, 237] on button "Next" at bounding box center [356, 236] width 61 height 25
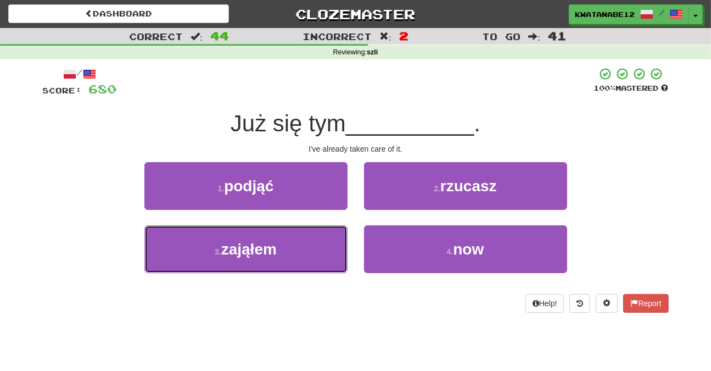
drag, startPoint x: 310, startPoint y: 239, endPoint x: 338, endPoint y: 223, distance: 32.4
click at [310, 240] on button "3 . zająłem" at bounding box center [245, 249] width 203 height 48
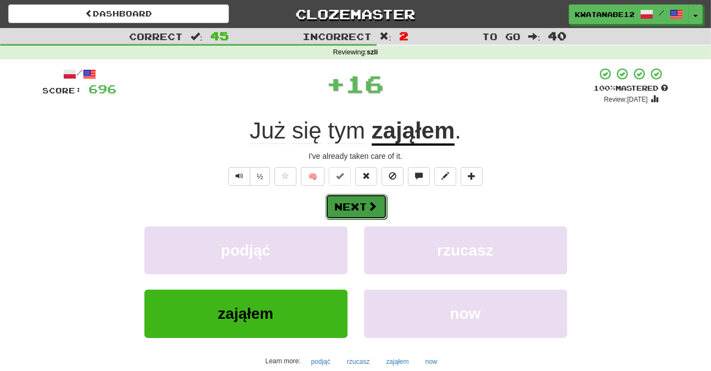
click at [372, 206] on span at bounding box center [373, 206] width 10 height 10
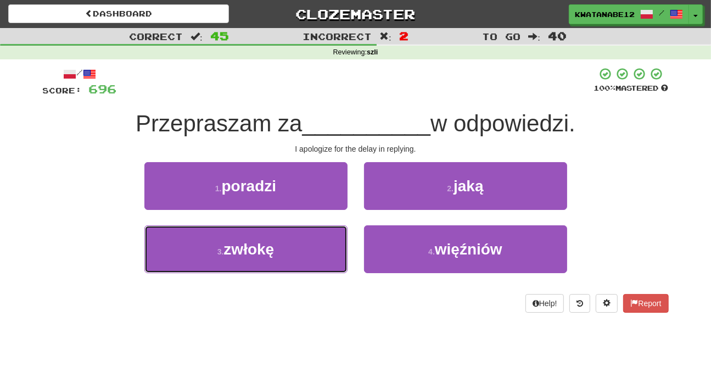
drag, startPoint x: 296, startPoint y: 246, endPoint x: 346, endPoint y: 218, distance: 57.0
click at [331, 228] on button "3 . zwłokę" at bounding box center [245, 249] width 203 height 48
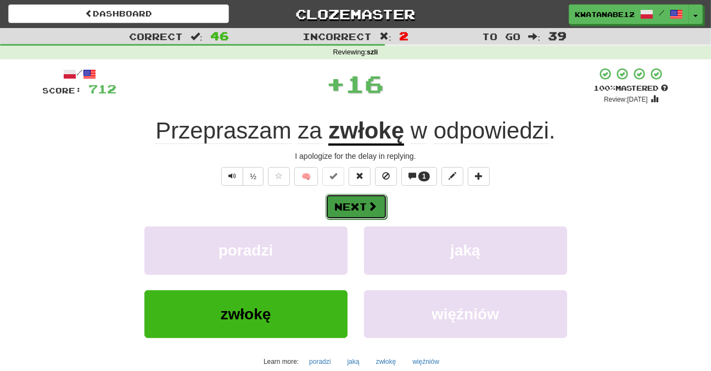
click at [381, 206] on button "Next" at bounding box center [356, 206] width 61 height 25
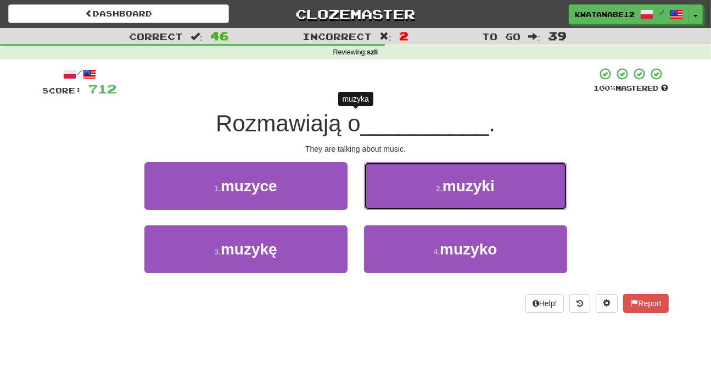
drag, startPoint x: 410, startPoint y: 172, endPoint x: 402, endPoint y: 187, distance: 17.4
click at [404, 187] on button "2 . muzyki" at bounding box center [465, 186] width 203 height 48
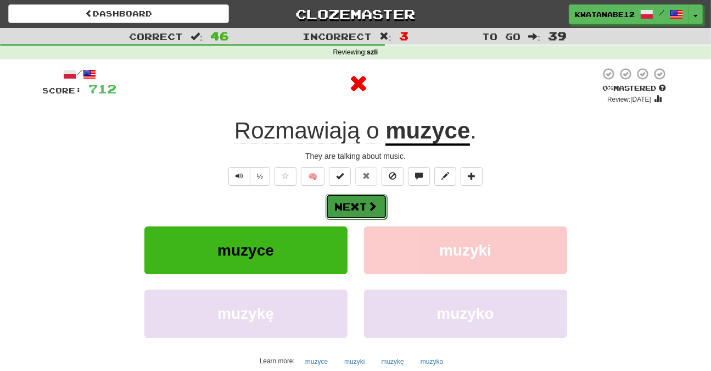
click at [370, 201] on span at bounding box center [373, 206] width 10 height 10
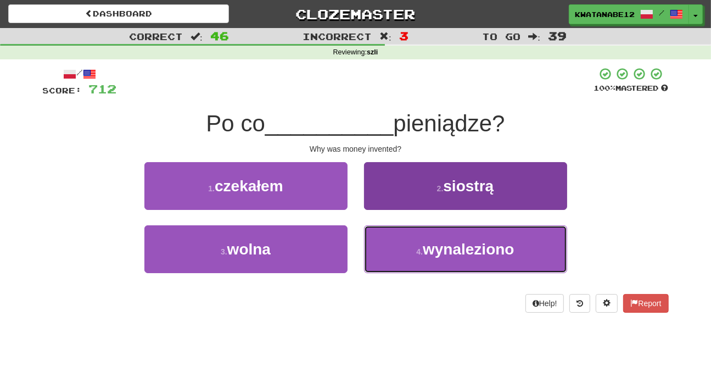
click at [386, 237] on button "4 . wynaleziono" at bounding box center [465, 249] width 203 height 48
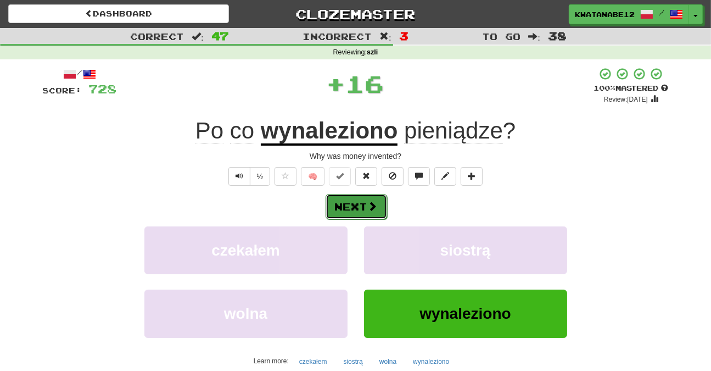
click at [373, 201] on span at bounding box center [373, 206] width 10 height 10
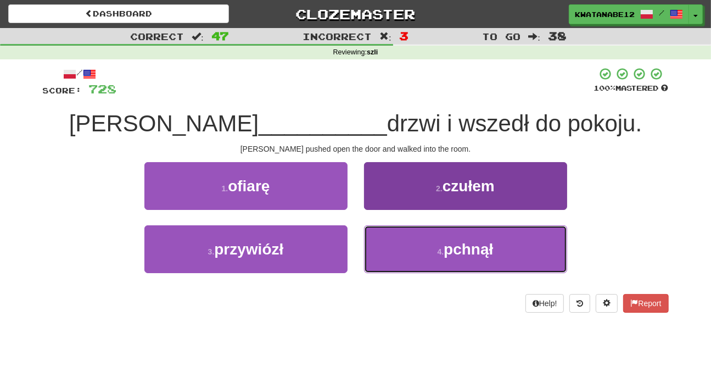
drag, startPoint x: 417, startPoint y: 236, endPoint x: 410, endPoint y: 228, distance: 10.5
click at [414, 234] on button "4 . pchnął" at bounding box center [465, 249] width 203 height 48
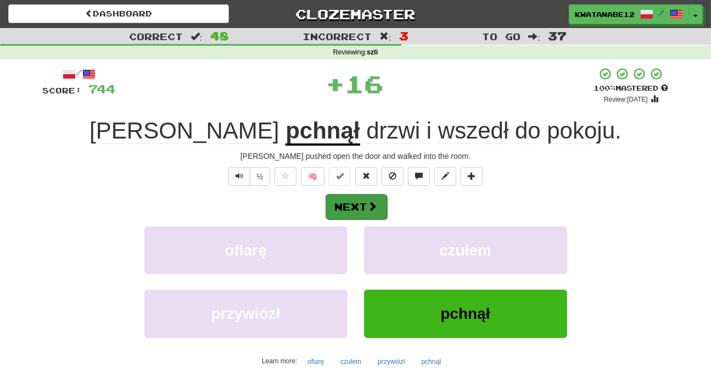
drag, startPoint x: 389, startPoint y: 195, endPoint x: 373, endPoint y: 205, distance: 18.6
click at [386, 198] on div "Next" at bounding box center [356, 205] width 626 height 25
click at [369, 203] on span at bounding box center [373, 206] width 10 height 10
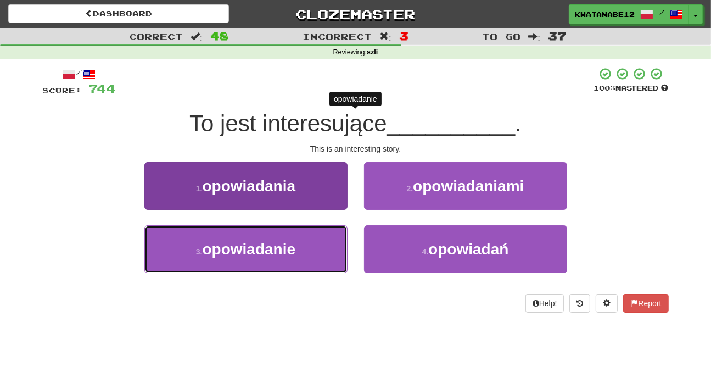
drag, startPoint x: 309, startPoint y: 242, endPoint x: 338, endPoint y: 231, distance: 31.1
click at [323, 239] on button "3 . opowiadanie" at bounding box center [245, 249] width 203 height 48
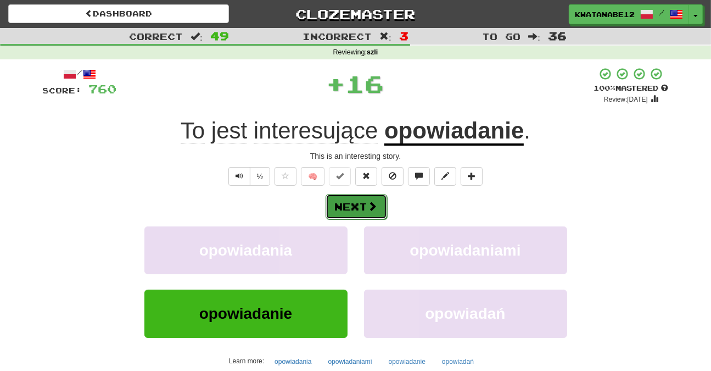
click at [364, 201] on button "Next" at bounding box center [356, 206] width 61 height 25
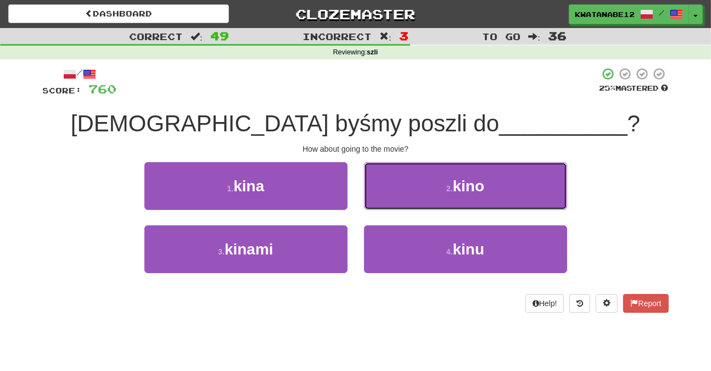
click at [398, 188] on button "2 . kino" at bounding box center [465, 186] width 203 height 48
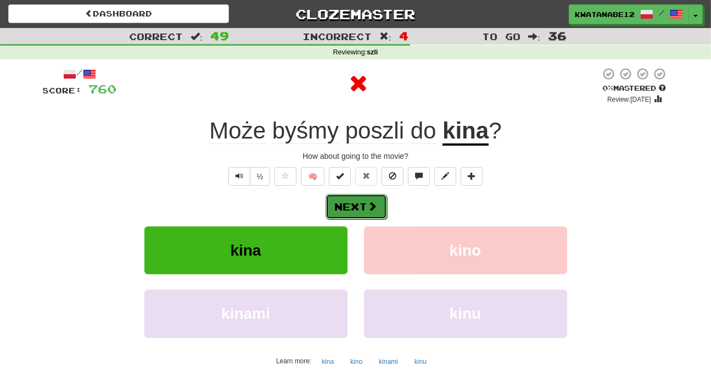
click at [373, 206] on span at bounding box center [373, 206] width 10 height 10
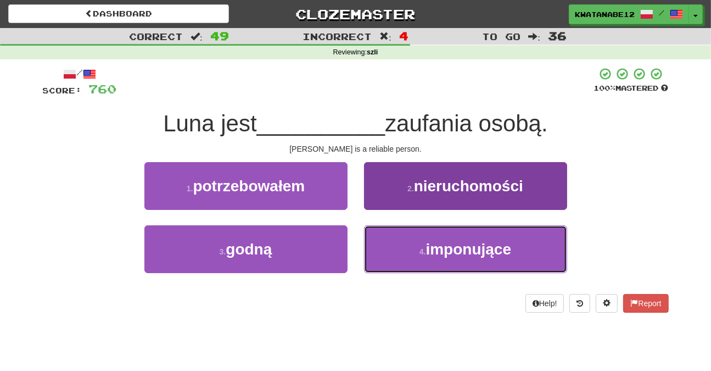
drag, startPoint x: 391, startPoint y: 254, endPoint x: 386, endPoint y: 242, distance: 12.9
click at [390, 252] on button "4 . imponujące" at bounding box center [465, 249] width 203 height 48
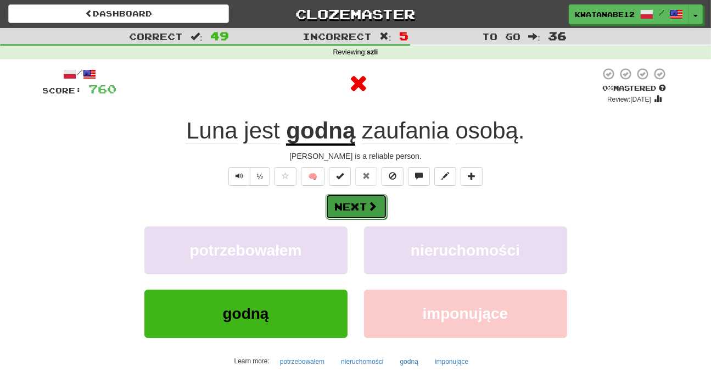
click at [358, 206] on button "Next" at bounding box center [356, 206] width 61 height 25
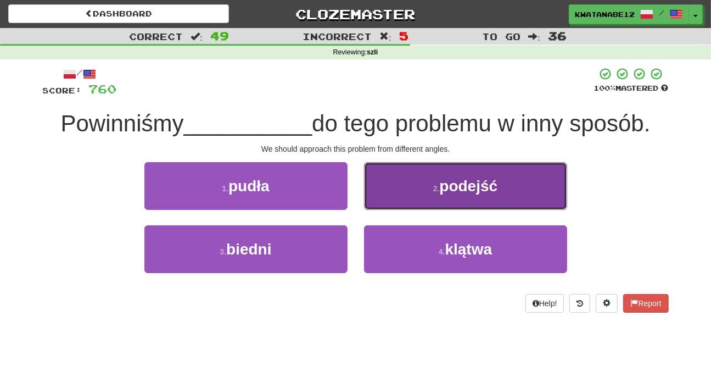
drag, startPoint x: 401, startPoint y: 199, endPoint x: 396, endPoint y: 204, distance: 7.4
click at [396, 204] on button "2 . podejść" at bounding box center [465, 186] width 203 height 48
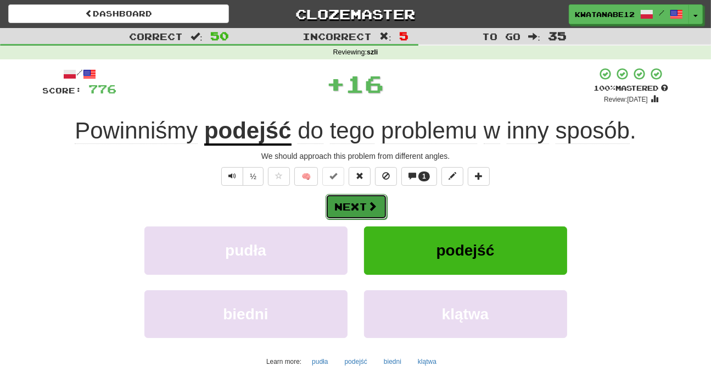
click at [370, 208] on span at bounding box center [373, 206] width 10 height 10
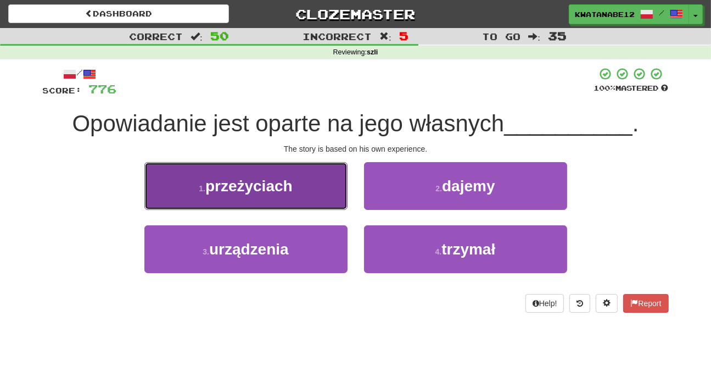
click at [312, 193] on button "1 . przeżyciach" at bounding box center [245, 186] width 203 height 48
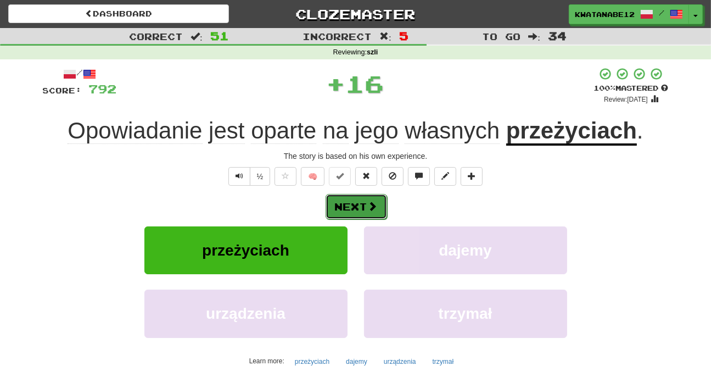
click at [360, 206] on button "Next" at bounding box center [356, 206] width 61 height 25
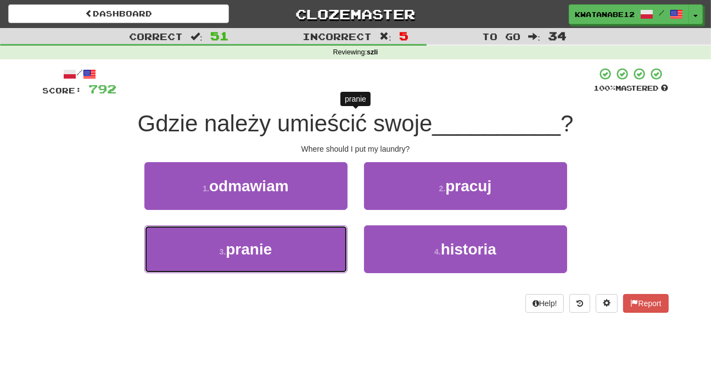
drag, startPoint x: 300, startPoint y: 239, endPoint x: 349, endPoint y: 222, distance: 51.0
click at [338, 231] on button "3 . pranie" at bounding box center [245, 249] width 203 height 48
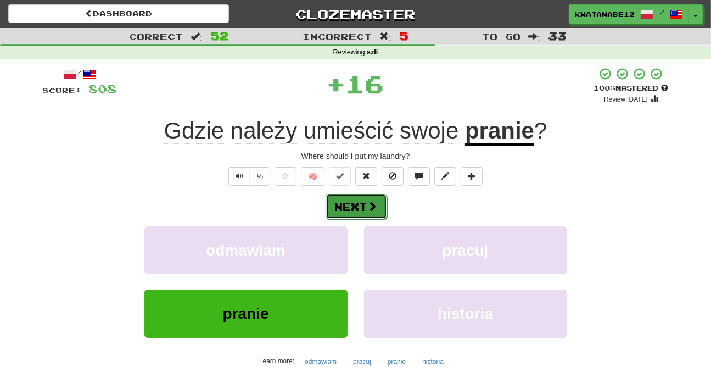
click at [365, 206] on button "Next" at bounding box center [356, 206] width 61 height 25
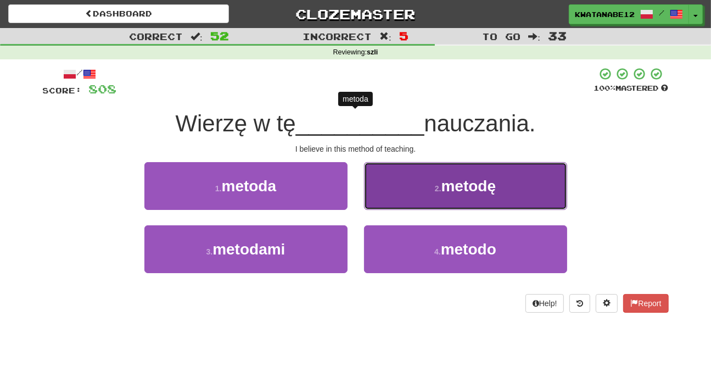
drag, startPoint x: 402, startPoint y: 188, endPoint x: 391, endPoint y: 195, distance: 12.6
click at [391, 195] on button "2 . metodę" at bounding box center [465, 186] width 203 height 48
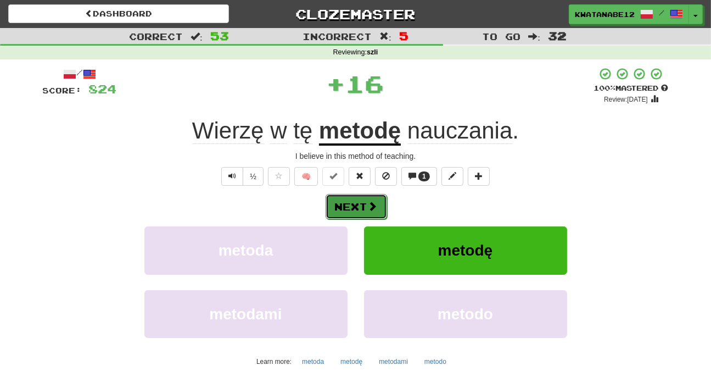
click at [359, 206] on button "Next" at bounding box center [356, 206] width 61 height 25
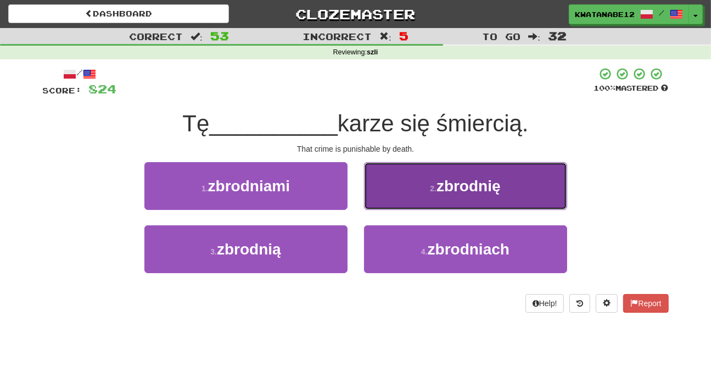
drag, startPoint x: 415, startPoint y: 184, endPoint x: 405, endPoint y: 197, distance: 16.5
click at [405, 197] on button "2 . zbrodnię" at bounding box center [465, 186] width 203 height 48
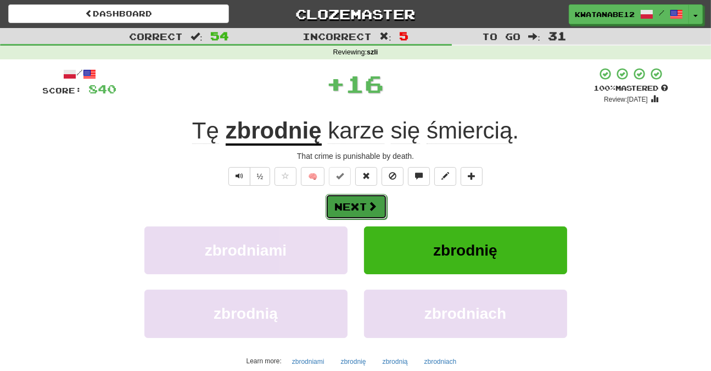
click at [362, 215] on button "Next" at bounding box center [356, 206] width 61 height 25
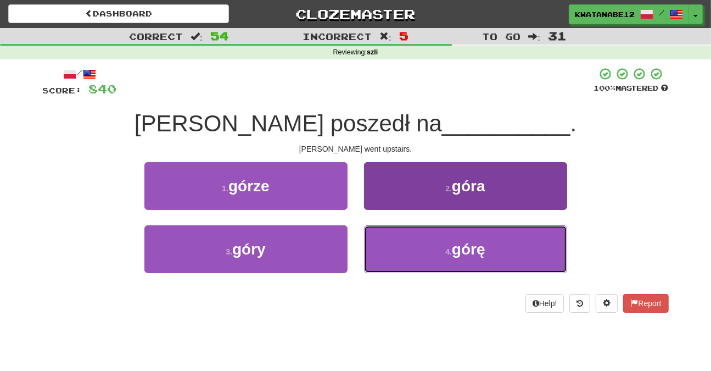
click at [393, 245] on button "4 . górę" at bounding box center [465, 249] width 203 height 48
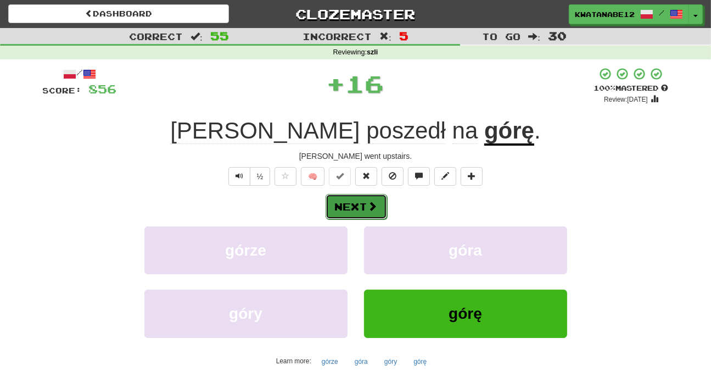
click at [368, 206] on button "Next" at bounding box center [356, 206] width 61 height 25
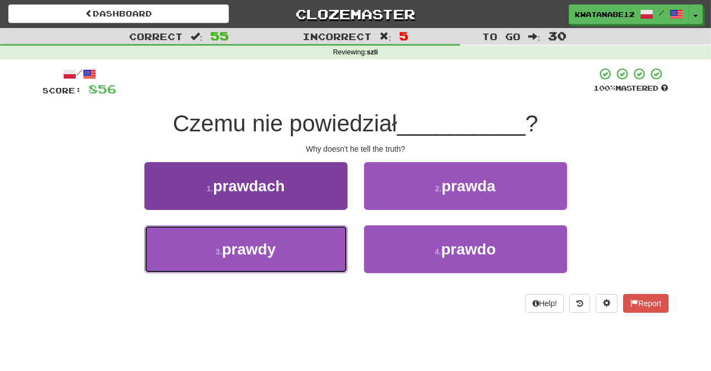
drag, startPoint x: 318, startPoint y: 245, endPoint x: 331, endPoint y: 239, distance: 14.7
click at [327, 242] on button "3 . prawdy" at bounding box center [245, 249] width 203 height 48
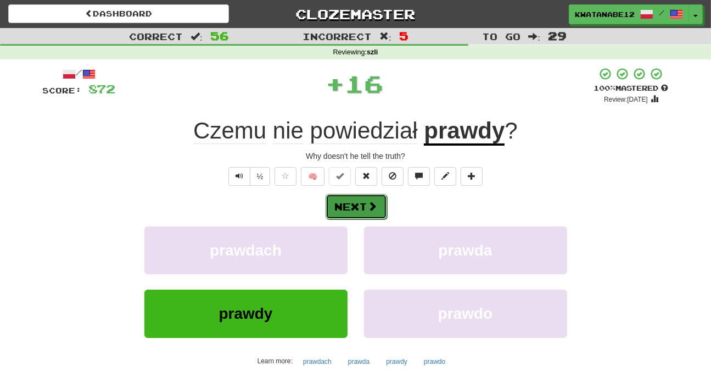
drag, startPoint x: 363, startPoint y: 211, endPoint x: 367, endPoint y: 204, distance: 7.6
click at [367, 204] on button "Next" at bounding box center [356, 206] width 61 height 25
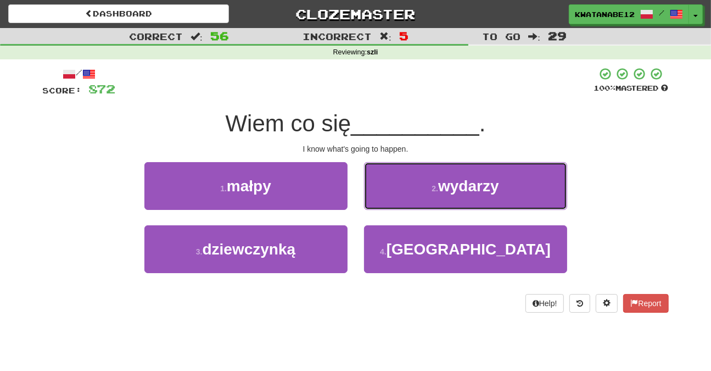
drag, startPoint x: 397, startPoint y: 182, endPoint x: 390, endPoint y: 191, distance: 11.4
click at [394, 188] on button "2 . wydarzy" at bounding box center [465, 186] width 203 height 48
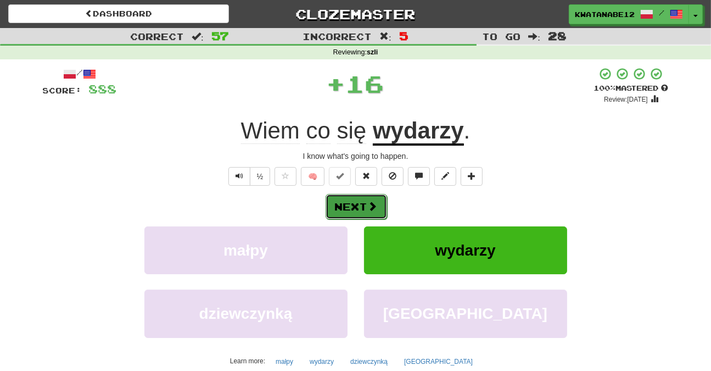
click at [364, 207] on button "Next" at bounding box center [356, 206] width 61 height 25
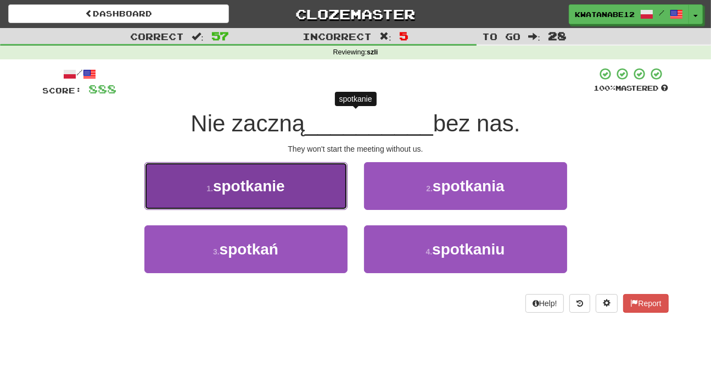
drag, startPoint x: 313, startPoint y: 188, endPoint x: 338, endPoint y: 197, distance: 26.2
click at [338, 197] on button "1 . spotkanie" at bounding box center [245, 186] width 203 height 48
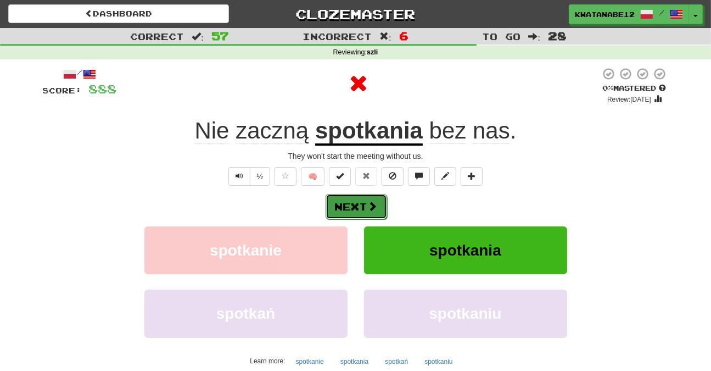
drag, startPoint x: 378, startPoint y: 201, endPoint x: 366, endPoint y: 201, distance: 12.6
click at [366, 201] on button "Next" at bounding box center [356, 206] width 61 height 25
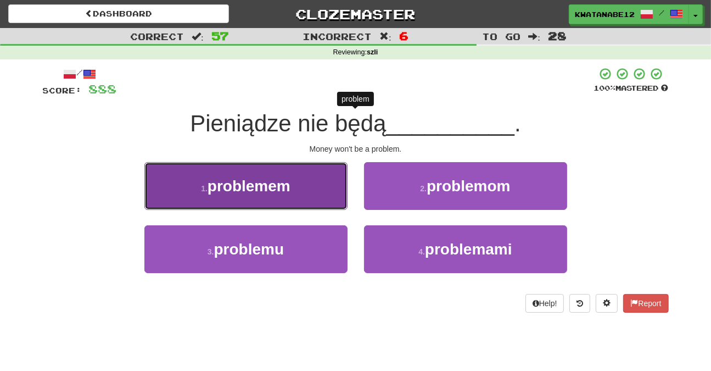
click at [322, 193] on button "1 . problemem" at bounding box center [245, 186] width 203 height 48
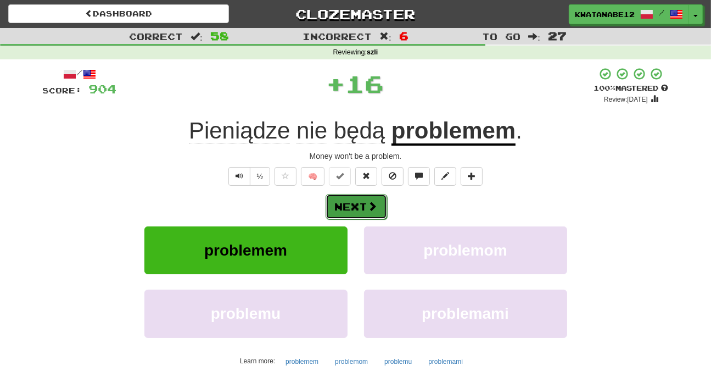
click at [372, 208] on span at bounding box center [373, 206] width 10 height 10
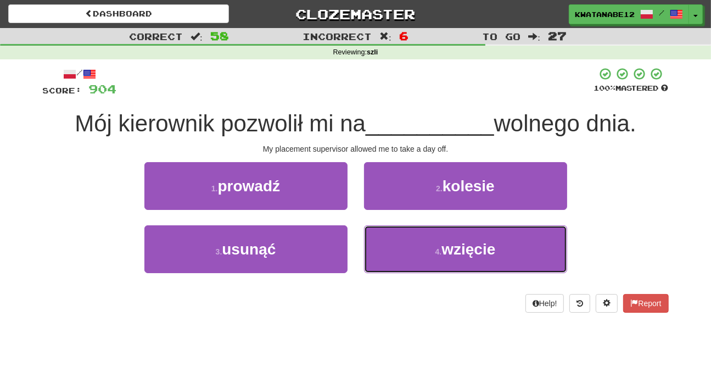
drag, startPoint x: 393, startPoint y: 230, endPoint x: 388, endPoint y: 222, distance: 9.3
click at [393, 231] on button "4 . wzięcie" at bounding box center [465, 249] width 203 height 48
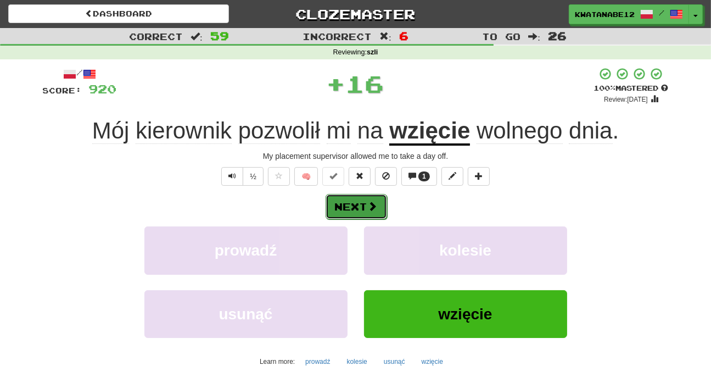
click at [367, 196] on button "Next" at bounding box center [356, 206] width 61 height 25
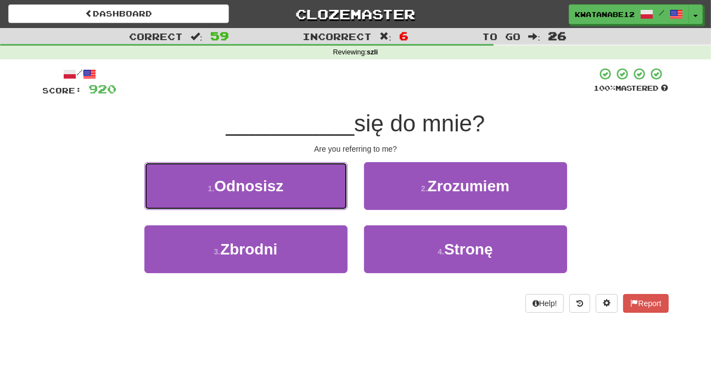
drag, startPoint x: 307, startPoint y: 182, endPoint x: 332, endPoint y: 191, distance: 26.4
click at [310, 184] on button "1 . Odnosisz" at bounding box center [245, 186] width 203 height 48
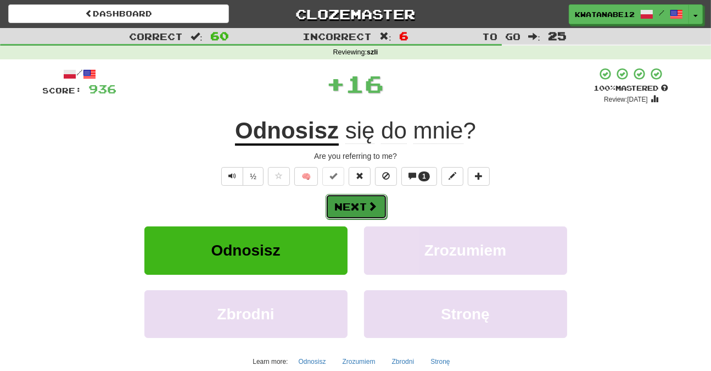
drag, startPoint x: 360, startPoint y: 204, endPoint x: 372, endPoint y: 200, distance: 12.7
click at [372, 200] on button "Next" at bounding box center [356, 206] width 61 height 25
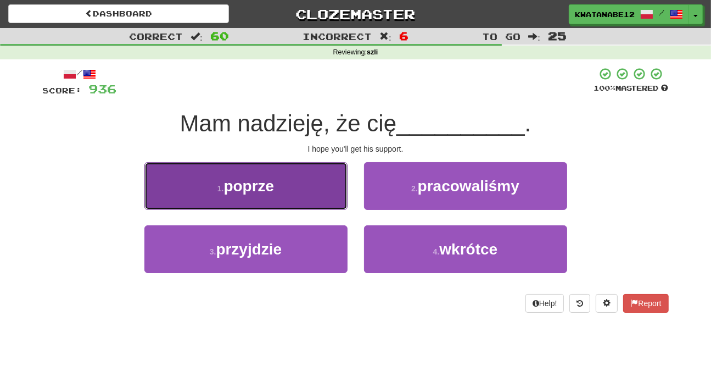
drag, startPoint x: 301, startPoint y: 190, endPoint x: 310, endPoint y: 192, distance: 8.5
click at [310, 192] on button "1 . poprze" at bounding box center [245, 186] width 203 height 48
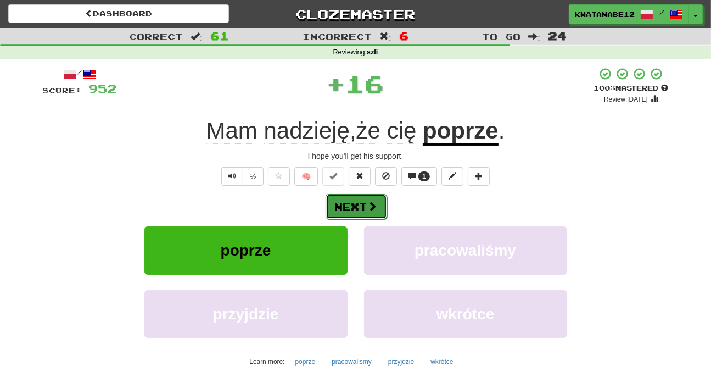
click at [365, 207] on button "Next" at bounding box center [356, 206] width 61 height 25
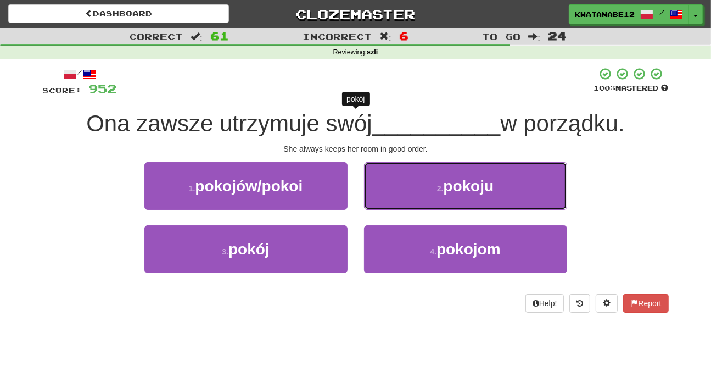
drag, startPoint x: 409, startPoint y: 177, endPoint x: 402, endPoint y: 192, distance: 16.5
click at [402, 191] on button "2 . pokoju" at bounding box center [465, 186] width 203 height 48
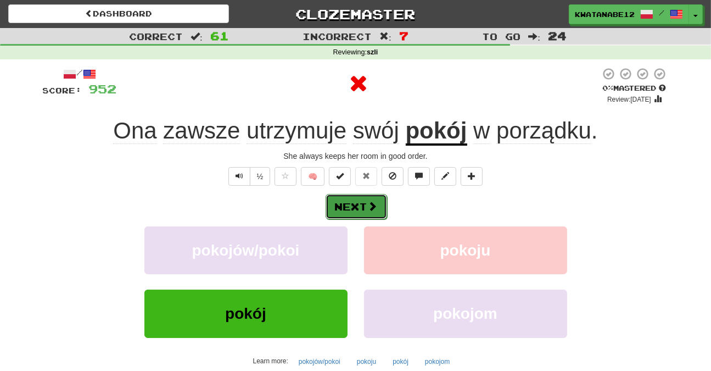
click at [363, 206] on button "Next" at bounding box center [356, 206] width 61 height 25
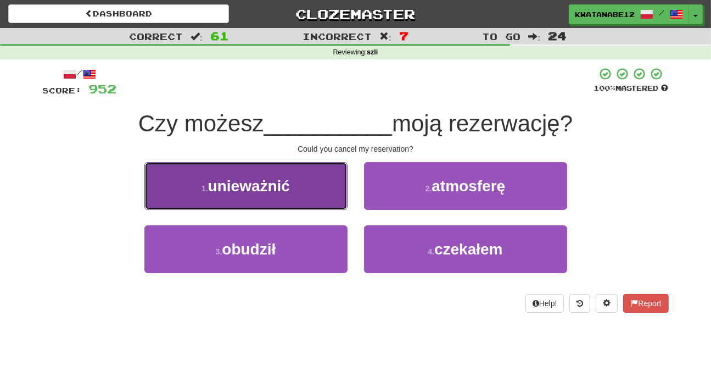
click at [314, 193] on button "1 . unieważnić" at bounding box center [245, 186] width 203 height 48
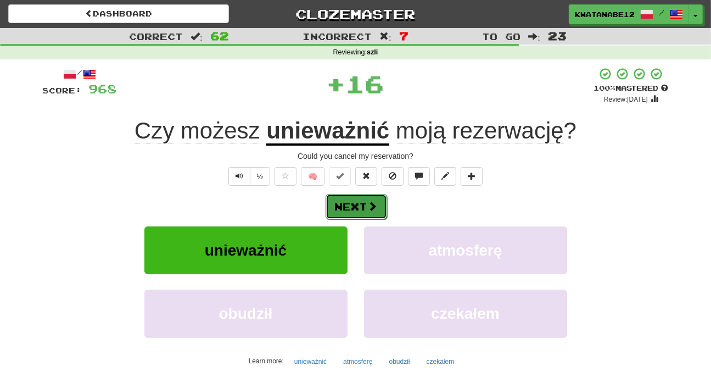
click at [382, 203] on button "Next" at bounding box center [356, 206] width 61 height 25
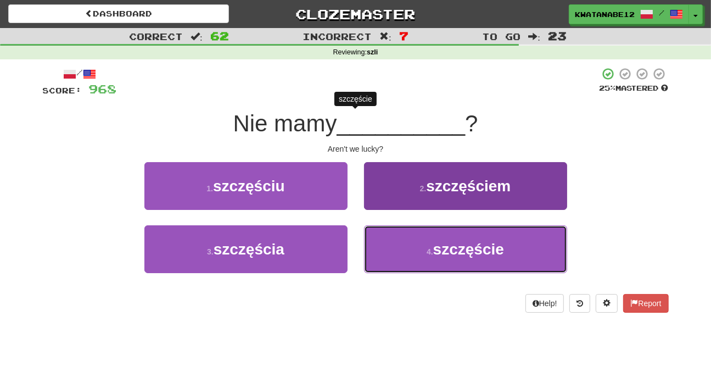
click at [410, 253] on button "4 . szczęście" at bounding box center [465, 249] width 203 height 48
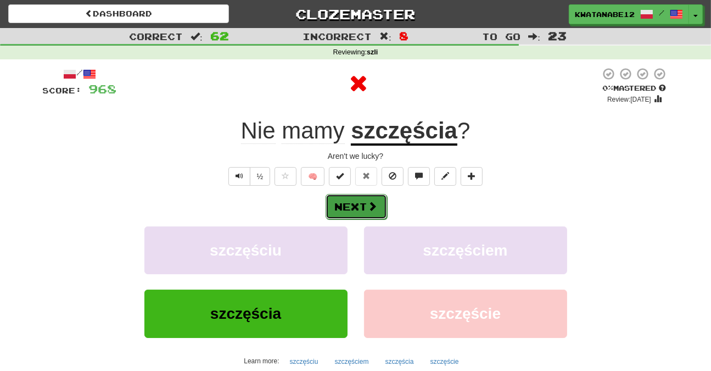
click at [375, 208] on span at bounding box center [373, 206] width 10 height 10
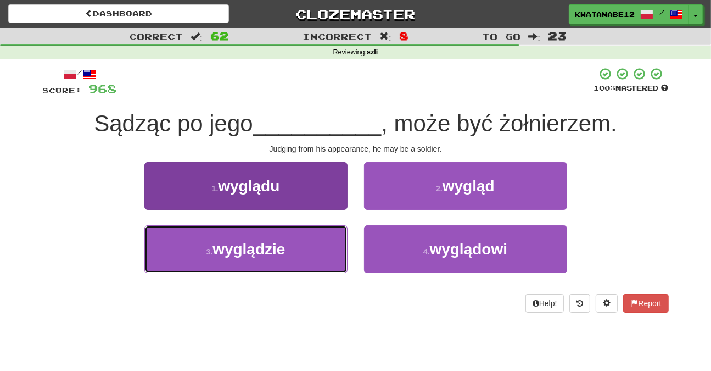
drag, startPoint x: 313, startPoint y: 248, endPoint x: 322, endPoint y: 236, distance: 15.3
click at [310, 248] on button "3 . wyglądzie" at bounding box center [245, 249] width 203 height 48
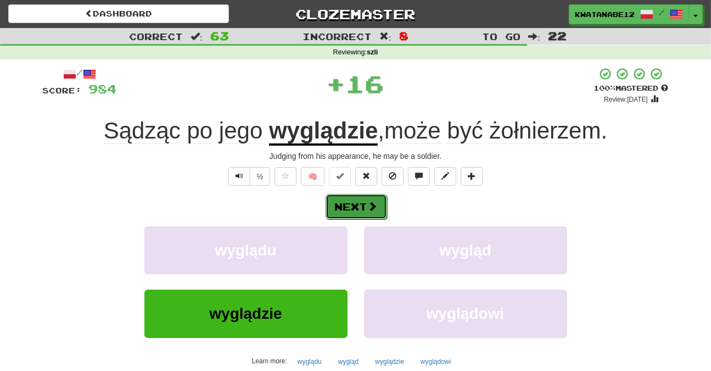
drag, startPoint x: 347, startPoint y: 212, endPoint x: 352, endPoint y: 210, distance: 6.1
click at [352, 210] on button "Next" at bounding box center [356, 206] width 61 height 25
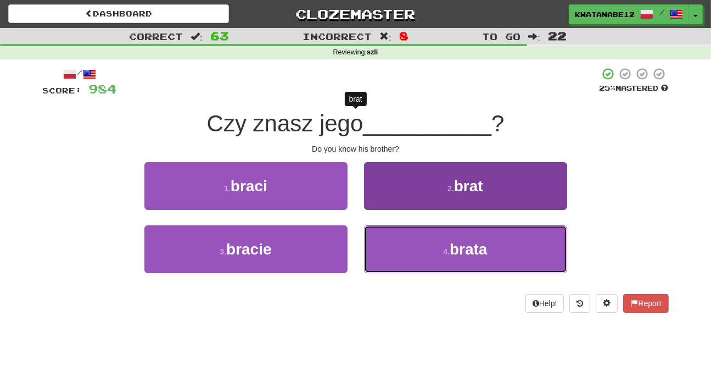
click at [400, 248] on button "4 . brata" at bounding box center [465, 249] width 203 height 48
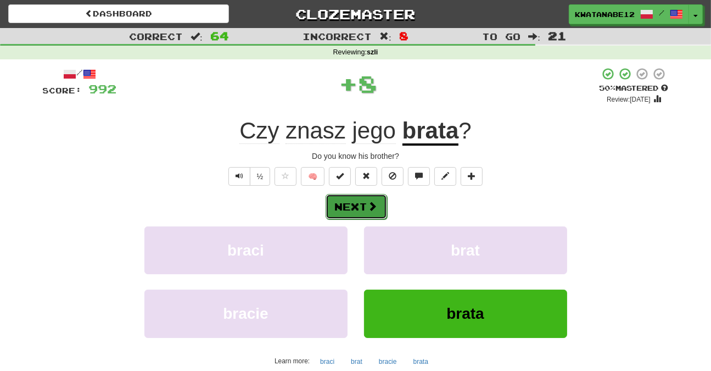
click at [368, 206] on span at bounding box center [373, 206] width 10 height 10
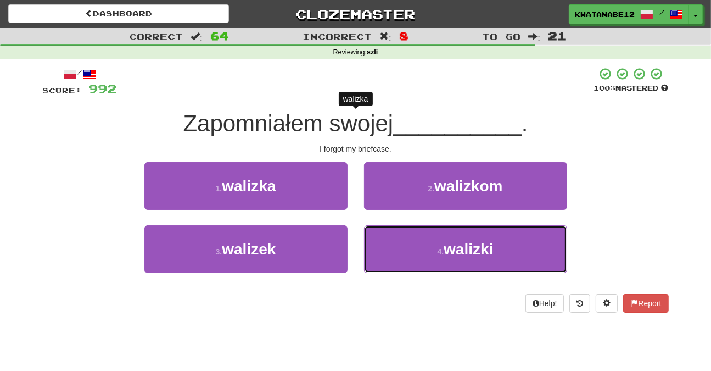
drag, startPoint x: 391, startPoint y: 250, endPoint x: 375, endPoint y: 219, distance: 34.9
click at [391, 245] on button "4 . walizki" at bounding box center [465, 249] width 203 height 48
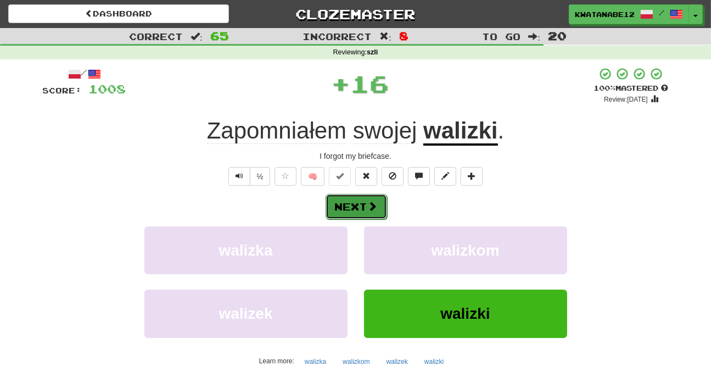
click at [363, 203] on button "Next" at bounding box center [356, 206] width 61 height 25
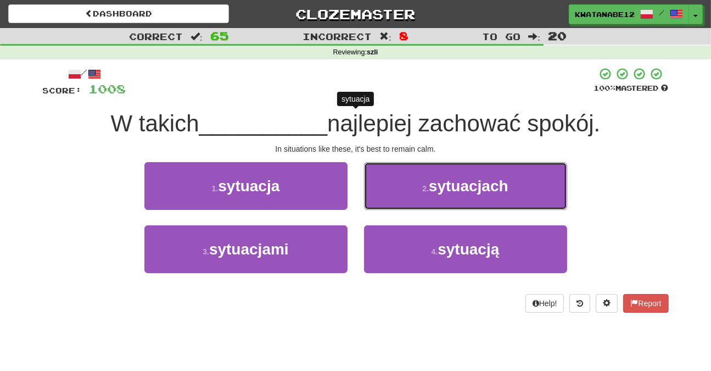
drag, startPoint x: 380, startPoint y: 181, endPoint x: 384, endPoint y: 189, distance: 8.9
click at [386, 183] on button "2 . sytuacjach" at bounding box center [465, 186] width 203 height 48
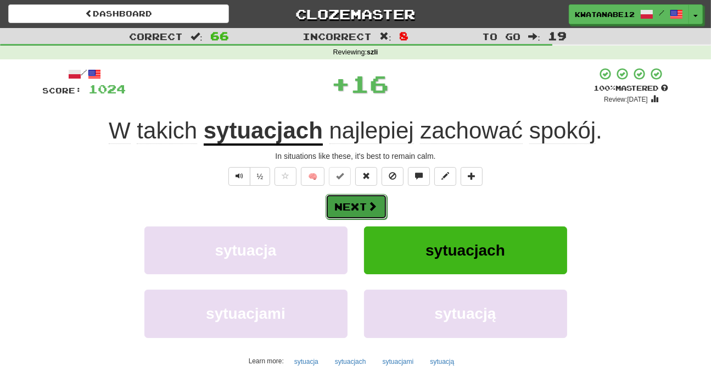
click at [363, 200] on button "Next" at bounding box center [356, 206] width 61 height 25
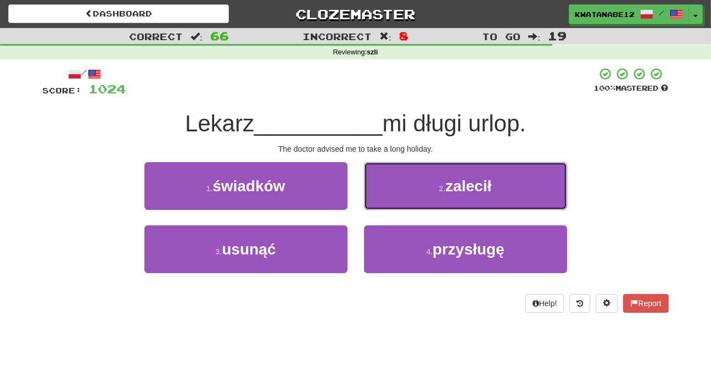
click at [395, 188] on button "2 . zalecił" at bounding box center [465, 186] width 203 height 48
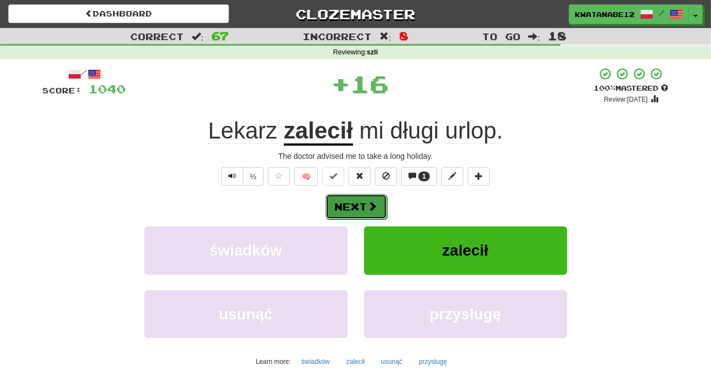
click at [378, 206] on button "Next" at bounding box center [356, 206] width 61 height 25
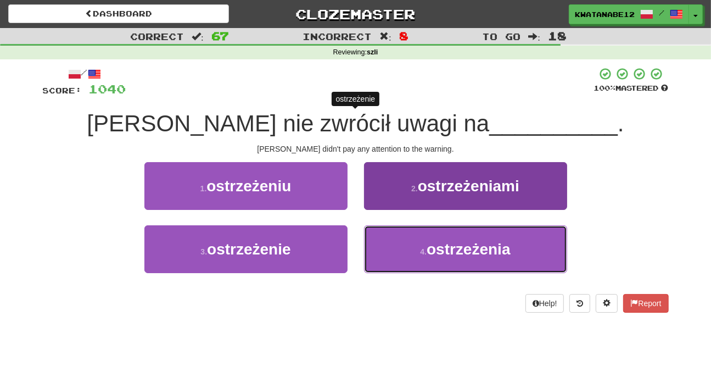
drag, startPoint x: 392, startPoint y: 239, endPoint x: 382, endPoint y: 234, distance: 11.0
click at [390, 241] on button "4 . ostrzeżenia" at bounding box center [465, 249] width 203 height 48
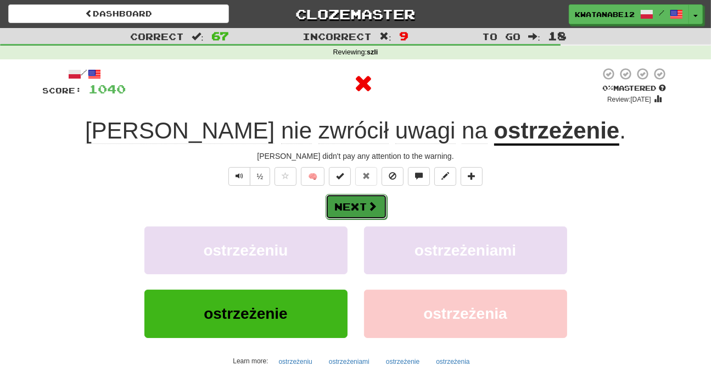
click at [359, 204] on button "Next" at bounding box center [356, 206] width 61 height 25
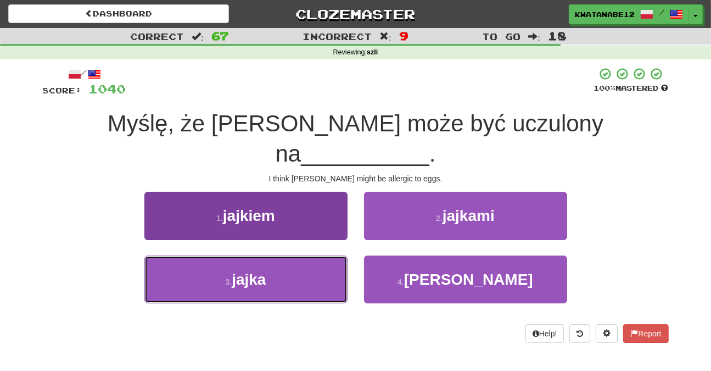
drag, startPoint x: 298, startPoint y: 239, endPoint x: 309, endPoint y: 236, distance: 10.9
click at [299, 255] on button "3 . jajka" at bounding box center [245, 279] width 203 height 48
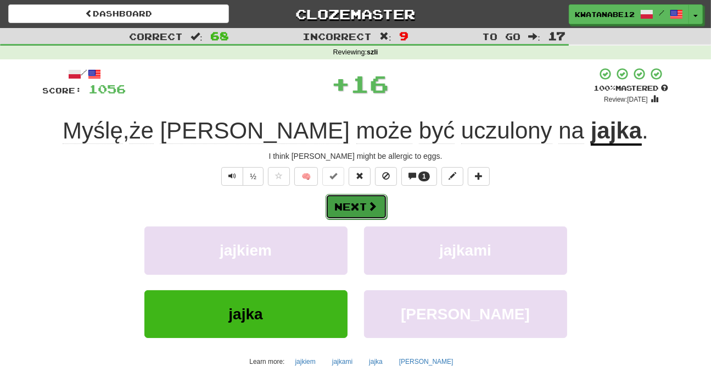
click at [369, 208] on button "Next" at bounding box center [356, 206] width 61 height 25
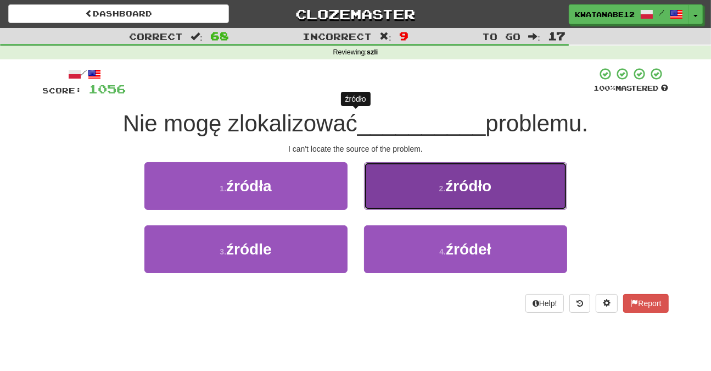
click at [402, 203] on button "2 . źródło" at bounding box center [465, 186] width 203 height 48
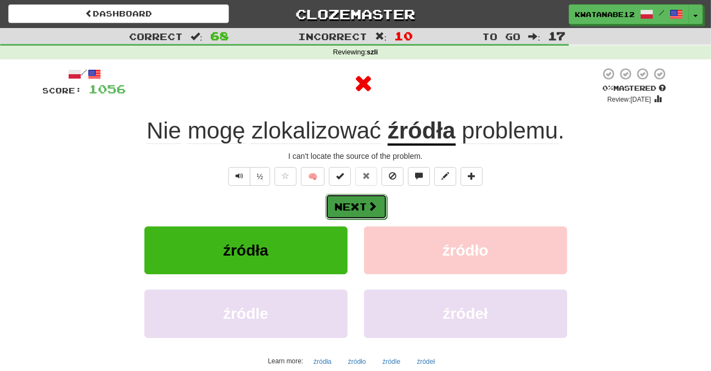
click at [368, 210] on span at bounding box center [373, 206] width 10 height 10
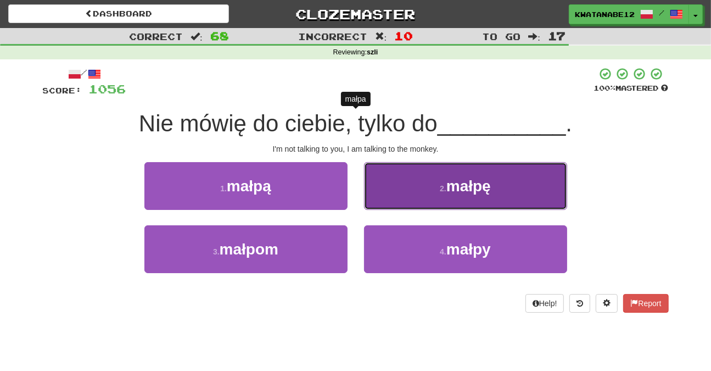
click at [400, 192] on button "2 . małpę" at bounding box center [465, 186] width 203 height 48
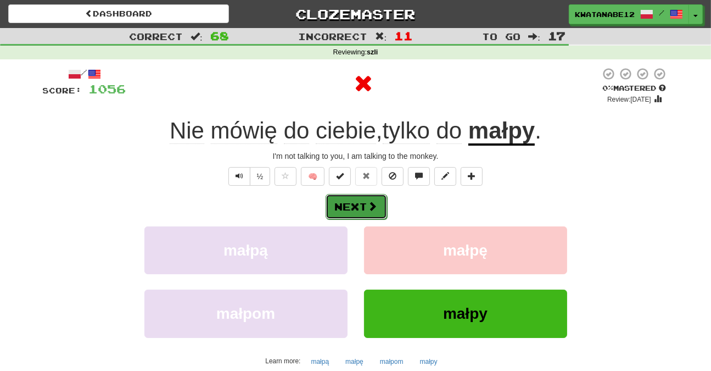
click at [357, 208] on button "Next" at bounding box center [356, 206] width 61 height 25
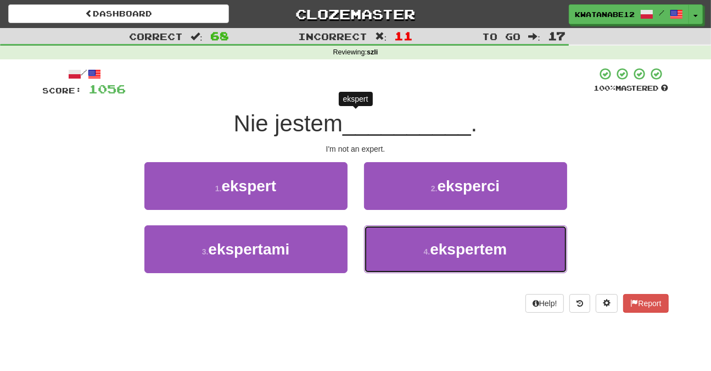
drag, startPoint x: 402, startPoint y: 234, endPoint x: 386, endPoint y: 220, distance: 21.4
click at [400, 237] on button "4 . ekspertem" at bounding box center [465, 249] width 203 height 48
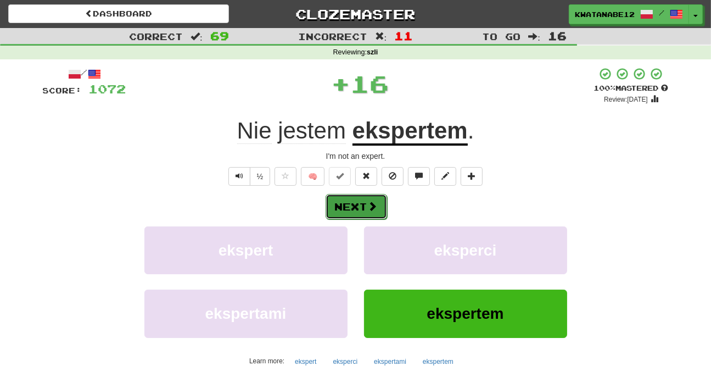
click at [371, 204] on span at bounding box center [373, 206] width 10 height 10
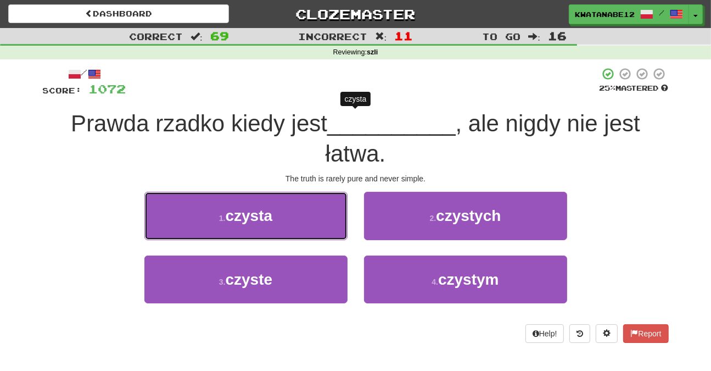
drag, startPoint x: 298, startPoint y: 225, endPoint x: 307, endPoint y: 224, distance: 9.3
click at [296, 223] on button "1 . czysta" at bounding box center [245, 216] width 203 height 48
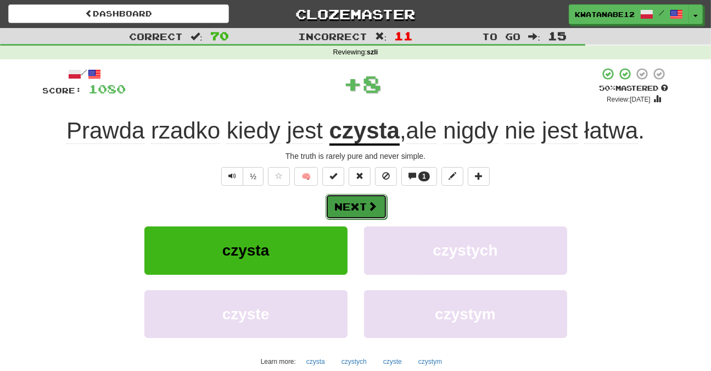
click at [358, 208] on button "Next" at bounding box center [356, 206] width 61 height 25
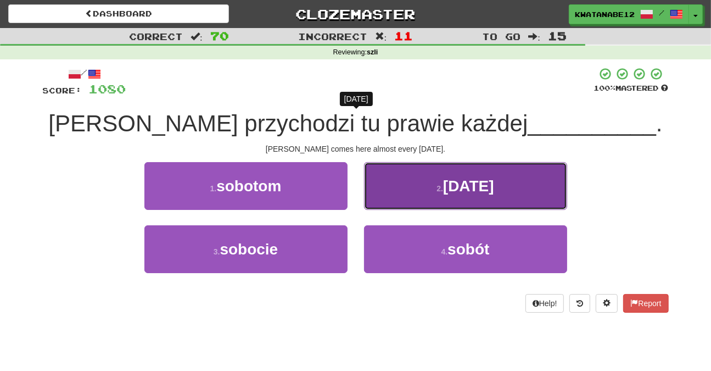
click at [377, 200] on button "2 . soboty" at bounding box center [465, 186] width 203 height 48
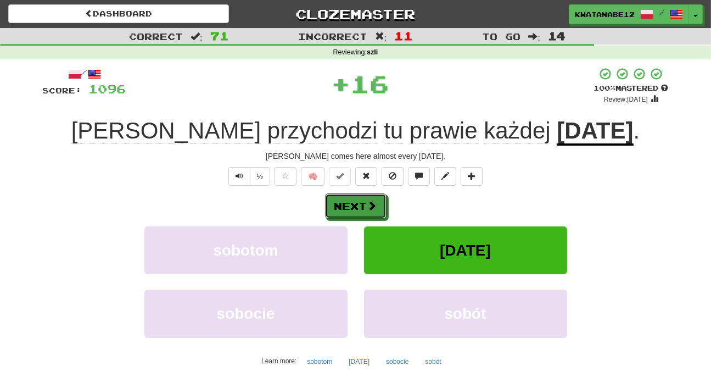
drag, startPoint x: 356, startPoint y: 207, endPoint x: 361, endPoint y: 180, distance: 27.9
click at [366, 206] on button "Next" at bounding box center [355, 205] width 61 height 25
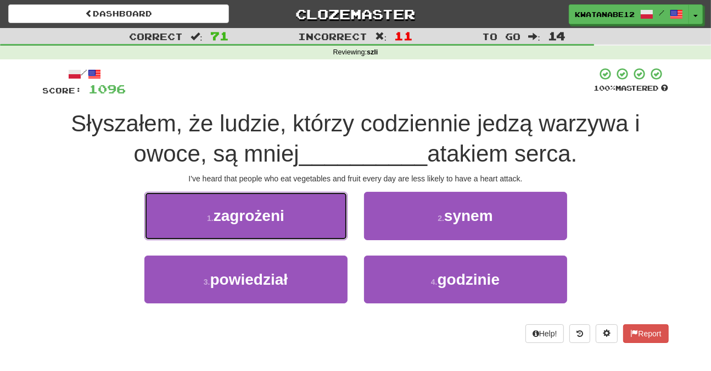
drag, startPoint x: 309, startPoint y: 207, endPoint x: 328, endPoint y: 210, distance: 19.0
click at [310, 207] on button "1 . zagrożeni" at bounding box center [245, 216] width 203 height 48
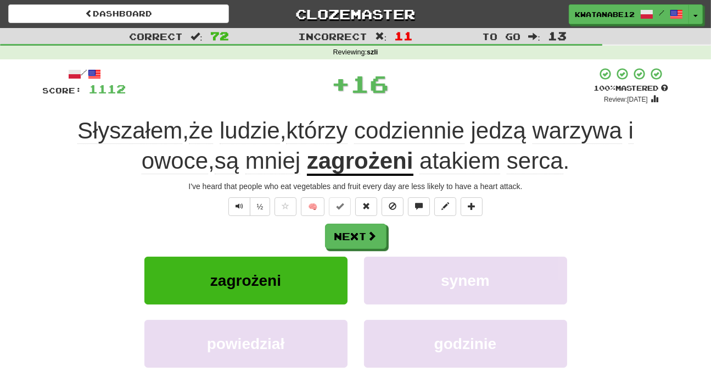
click at [375, 218] on div "/ Score: 1112 + 16 100 % Mastered Review: 2025-10-18 Słyszałem , że ludzie , kt…" at bounding box center [356, 254] width 626 height 374
click at [369, 242] on button "Next" at bounding box center [356, 236] width 61 height 25
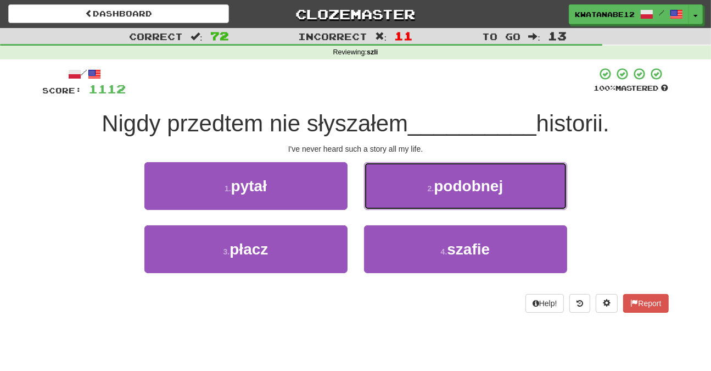
click at [388, 190] on button "2 . podobnej" at bounding box center [465, 186] width 203 height 48
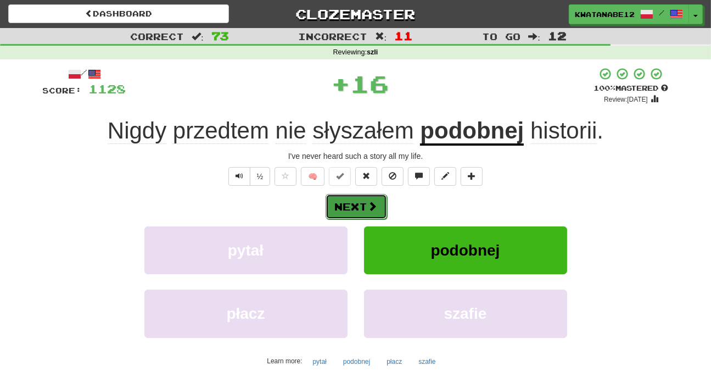
click at [363, 204] on button "Next" at bounding box center [356, 206] width 61 height 25
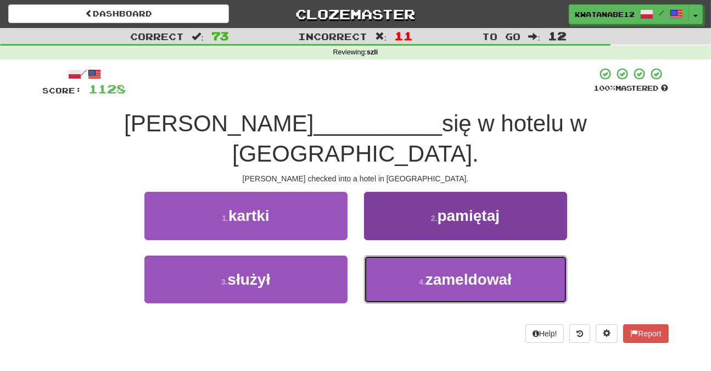
drag, startPoint x: 417, startPoint y: 259, endPoint x: 413, endPoint y: 254, distance: 5.8
click at [415, 258] on button "4 . zameldował" at bounding box center [465, 279] width 203 height 48
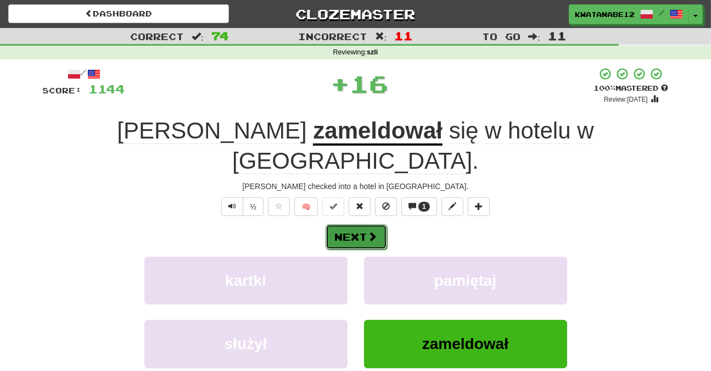
drag, startPoint x: 373, startPoint y: 214, endPoint x: 369, endPoint y: 210, distance: 5.8
click at [369, 224] on button "Next" at bounding box center [356, 236] width 61 height 25
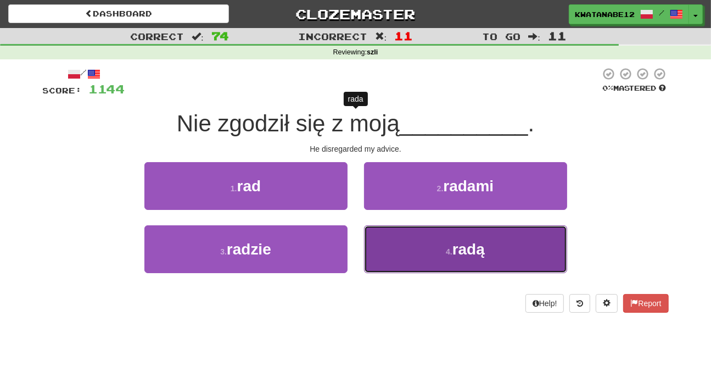
drag, startPoint x: 385, startPoint y: 243, endPoint x: 384, endPoint y: 225, distance: 18.1
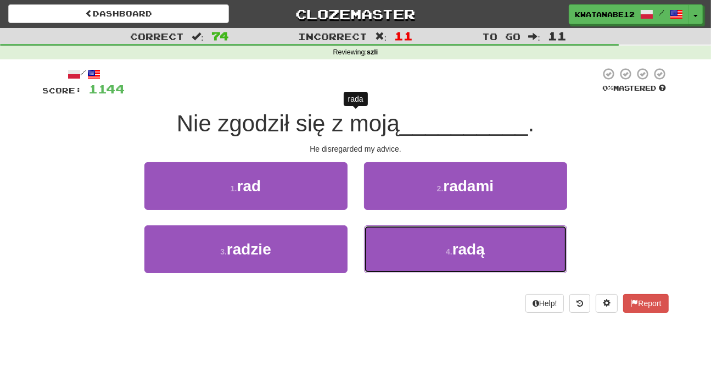
click at [385, 242] on button "4 . radą" at bounding box center [465, 249] width 203 height 48
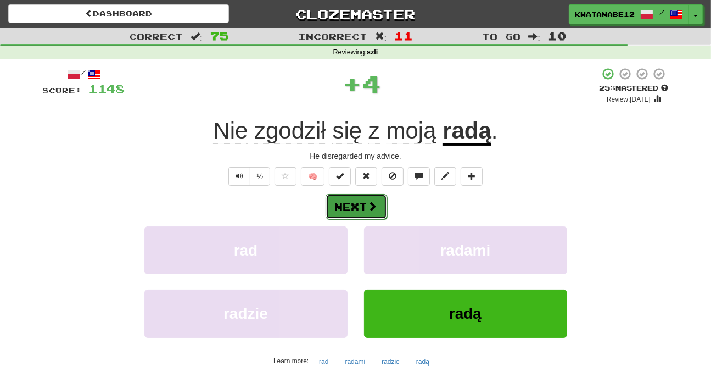
click at [364, 199] on button "Next" at bounding box center [356, 206] width 61 height 25
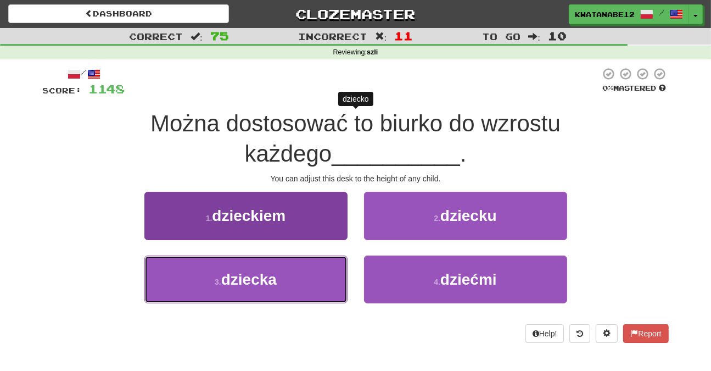
drag, startPoint x: 291, startPoint y: 284, endPoint x: 339, endPoint y: 262, distance: 52.8
click at [305, 274] on button "3 . dziecka" at bounding box center [245, 279] width 203 height 48
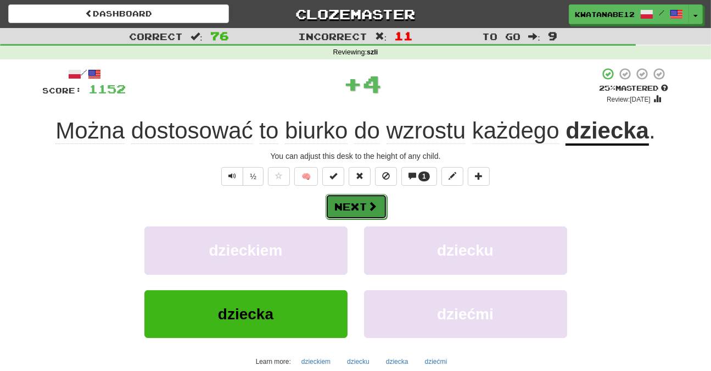
click at [360, 205] on button "Next" at bounding box center [356, 206] width 61 height 25
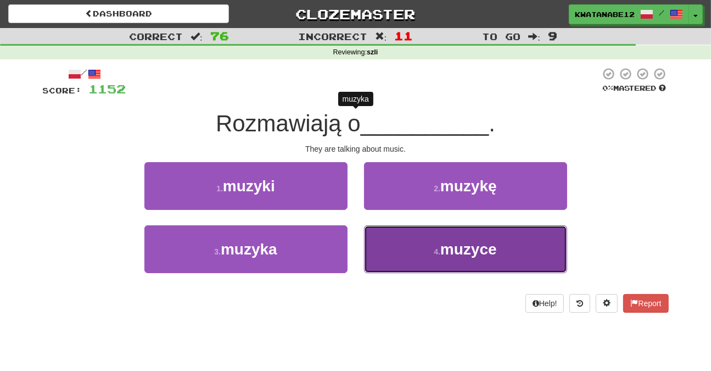
click at [393, 243] on button "4 . muzyce" at bounding box center [465, 249] width 203 height 48
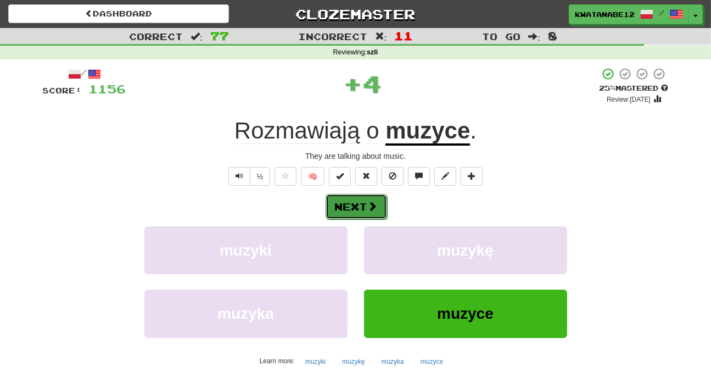
click at [365, 201] on button "Next" at bounding box center [356, 206] width 61 height 25
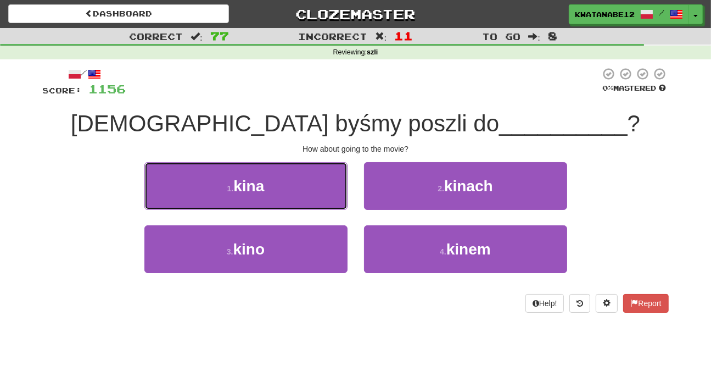
drag, startPoint x: 312, startPoint y: 183, endPoint x: 389, endPoint y: 189, distance: 77.1
click at [312, 183] on button "1 . kina" at bounding box center [245, 186] width 203 height 48
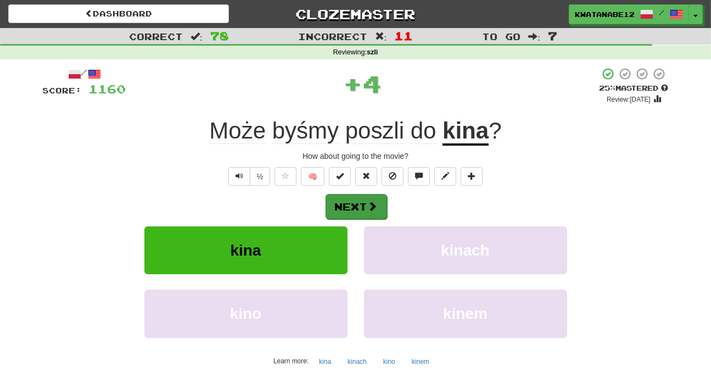
drag, startPoint x: 395, startPoint y: 197, endPoint x: 365, endPoint y: 204, distance: 31.0
click at [382, 202] on div "Next" at bounding box center [356, 205] width 626 height 25
click at [362, 204] on button "Next" at bounding box center [356, 206] width 61 height 25
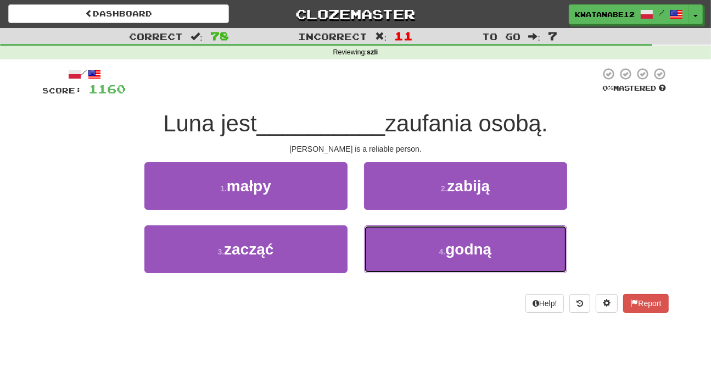
drag, startPoint x: 391, startPoint y: 237, endPoint x: 372, endPoint y: 218, distance: 26.4
click at [391, 240] on button "4 . godną" at bounding box center [465, 249] width 203 height 48
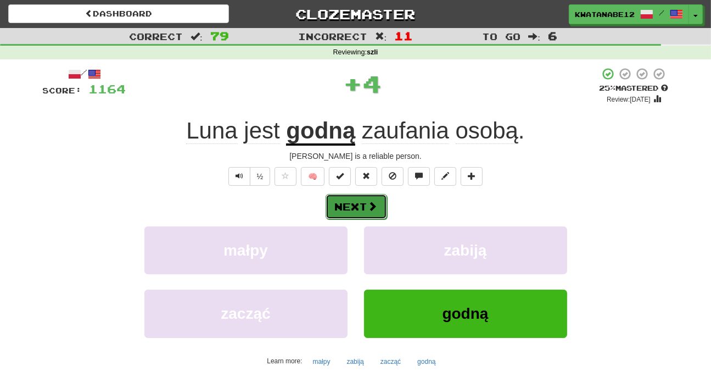
click at [365, 197] on button "Next" at bounding box center [356, 206] width 61 height 25
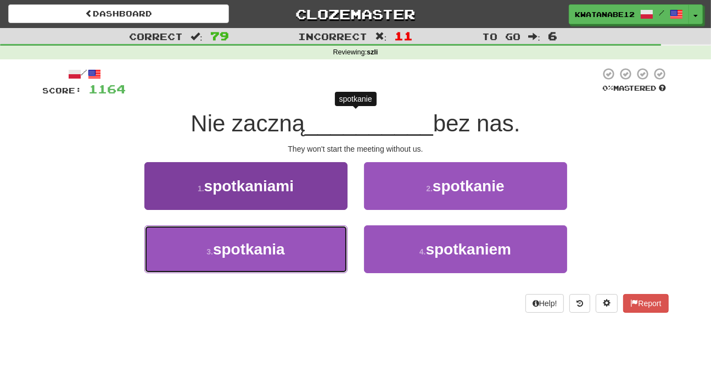
drag, startPoint x: 307, startPoint y: 239, endPoint x: 312, endPoint y: 239, distance: 5.5
click at [306, 241] on button "3 . spotkania" at bounding box center [245, 249] width 203 height 48
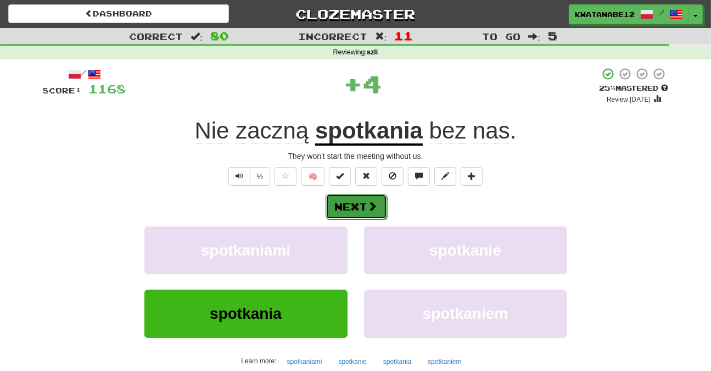
click at [365, 203] on button "Next" at bounding box center [356, 206] width 61 height 25
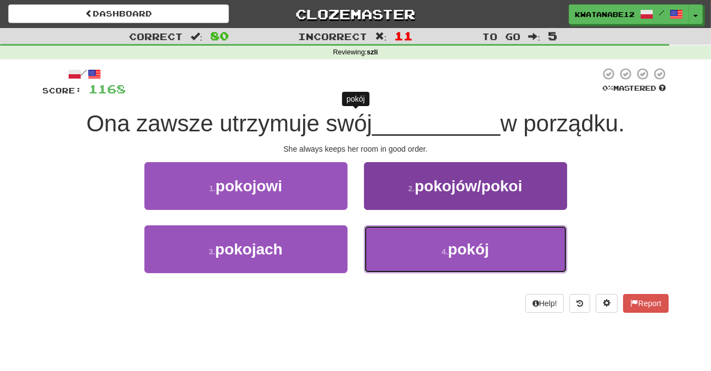
drag, startPoint x: 396, startPoint y: 244, endPoint x: 384, endPoint y: 232, distance: 16.7
click at [396, 248] on button "4 . pokój" at bounding box center [465, 249] width 203 height 48
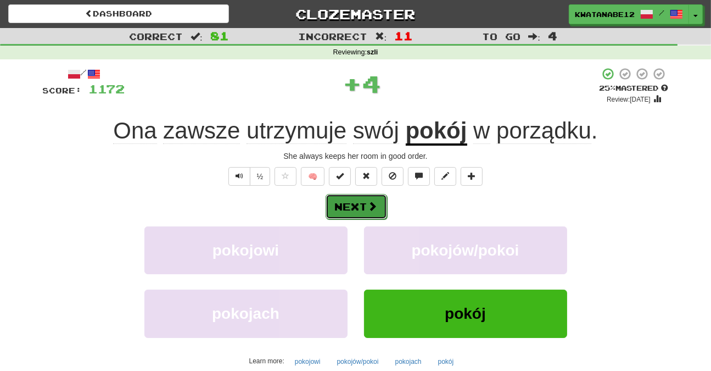
click at [369, 201] on span at bounding box center [373, 206] width 10 height 10
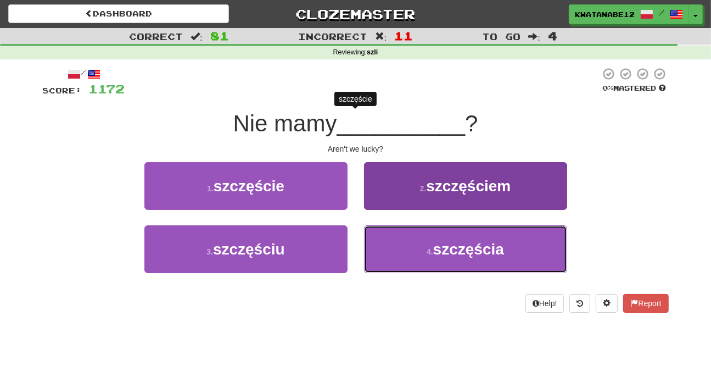
drag, startPoint x: 396, startPoint y: 257, endPoint x: 395, endPoint y: 245, distance: 11.6
click at [396, 259] on button "4 . szczęścia" at bounding box center [465, 249] width 203 height 48
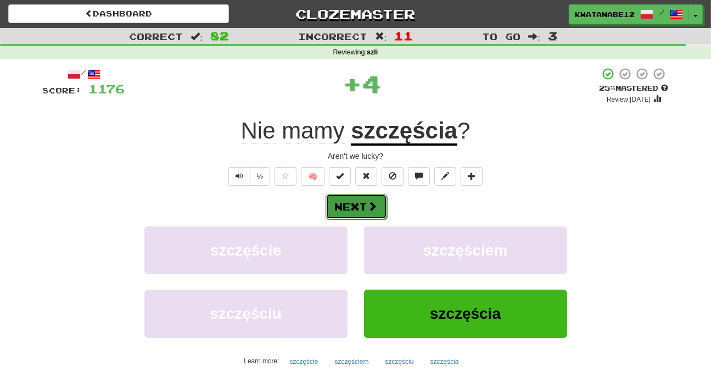
click at [371, 196] on button "Next" at bounding box center [356, 206] width 61 height 25
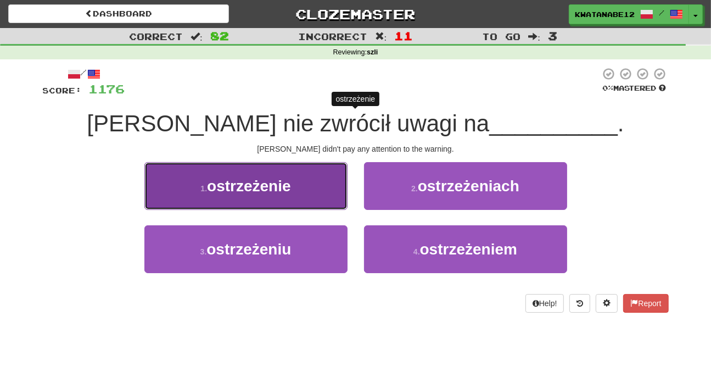
drag, startPoint x: 307, startPoint y: 187, endPoint x: 317, endPoint y: 194, distance: 12.2
click at [317, 194] on button "1 . ostrzeżenie" at bounding box center [245, 186] width 203 height 48
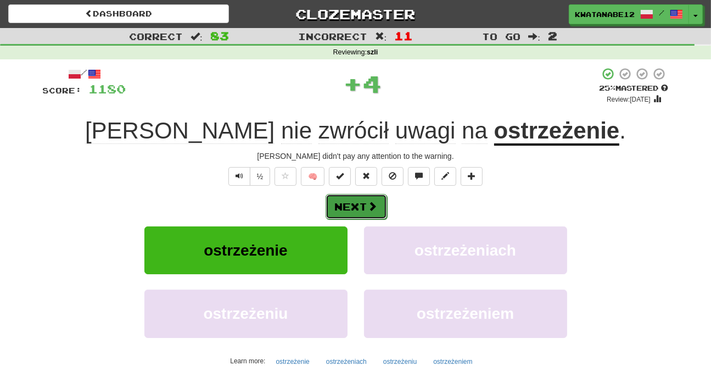
click at [369, 202] on span at bounding box center [373, 206] width 10 height 10
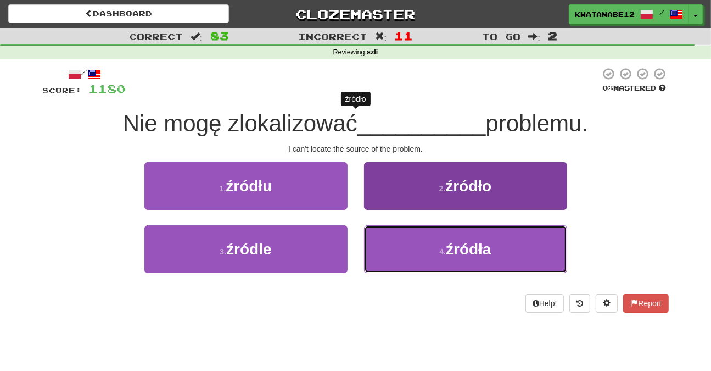
drag, startPoint x: 402, startPoint y: 242, endPoint x: 389, endPoint y: 236, distance: 14.8
click at [400, 243] on button "4 . źródła" at bounding box center [465, 249] width 203 height 48
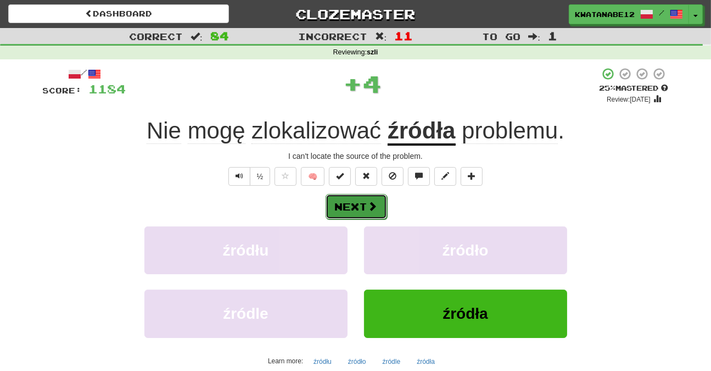
click at [350, 206] on button "Next" at bounding box center [356, 206] width 61 height 25
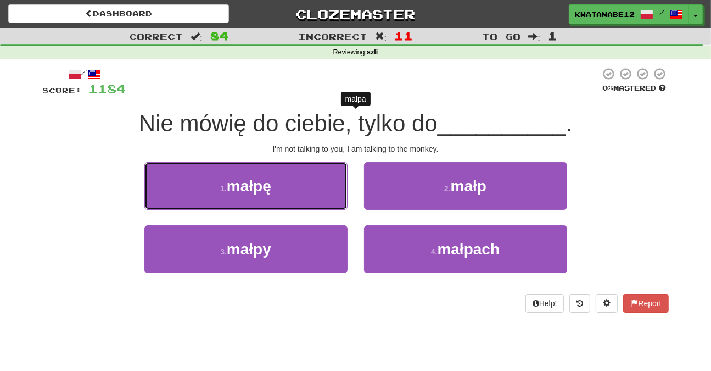
drag, startPoint x: 321, startPoint y: 190, endPoint x: 340, endPoint y: 192, distance: 19.3
click at [321, 190] on button "1 . małpę" at bounding box center [245, 186] width 203 height 48
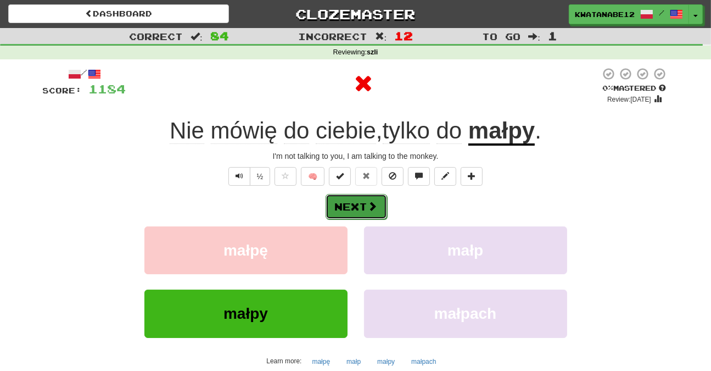
click at [367, 201] on button "Next" at bounding box center [356, 206] width 61 height 25
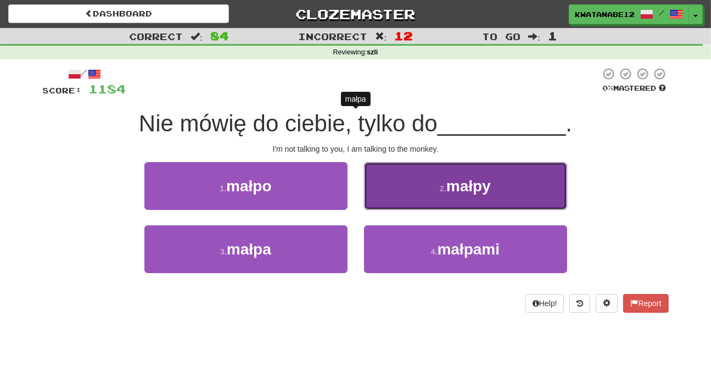
drag, startPoint x: 402, startPoint y: 184, endPoint x: 397, endPoint y: 192, distance: 9.1
click at [397, 192] on button "2 . małpy" at bounding box center [465, 186] width 203 height 48
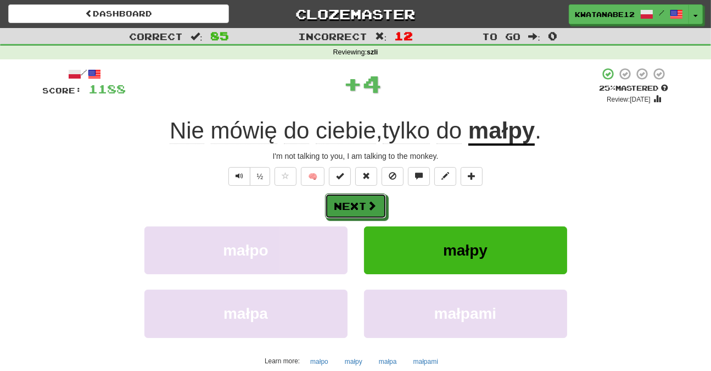
click at [367, 203] on button "Next" at bounding box center [355, 205] width 61 height 25
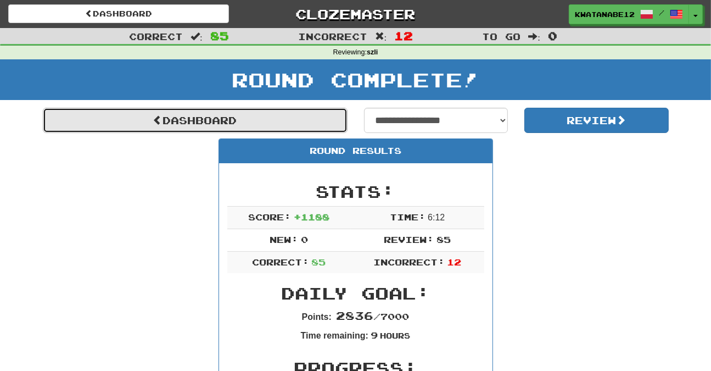
click at [300, 127] on link "Dashboard" at bounding box center [195, 120] width 305 height 25
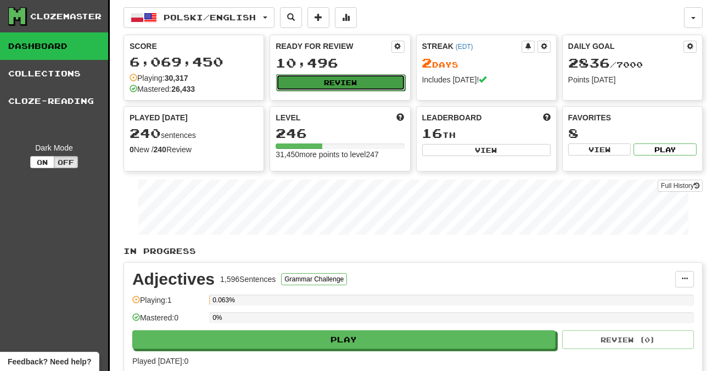
click at [356, 81] on button "Review" at bounding box center [340, 82] width 128 height 16
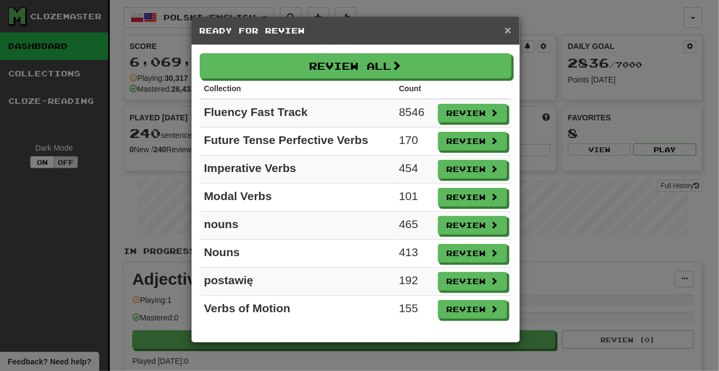
click at [506, 26] on span "×" at bounding box center [508, 30] width 7 height 13
